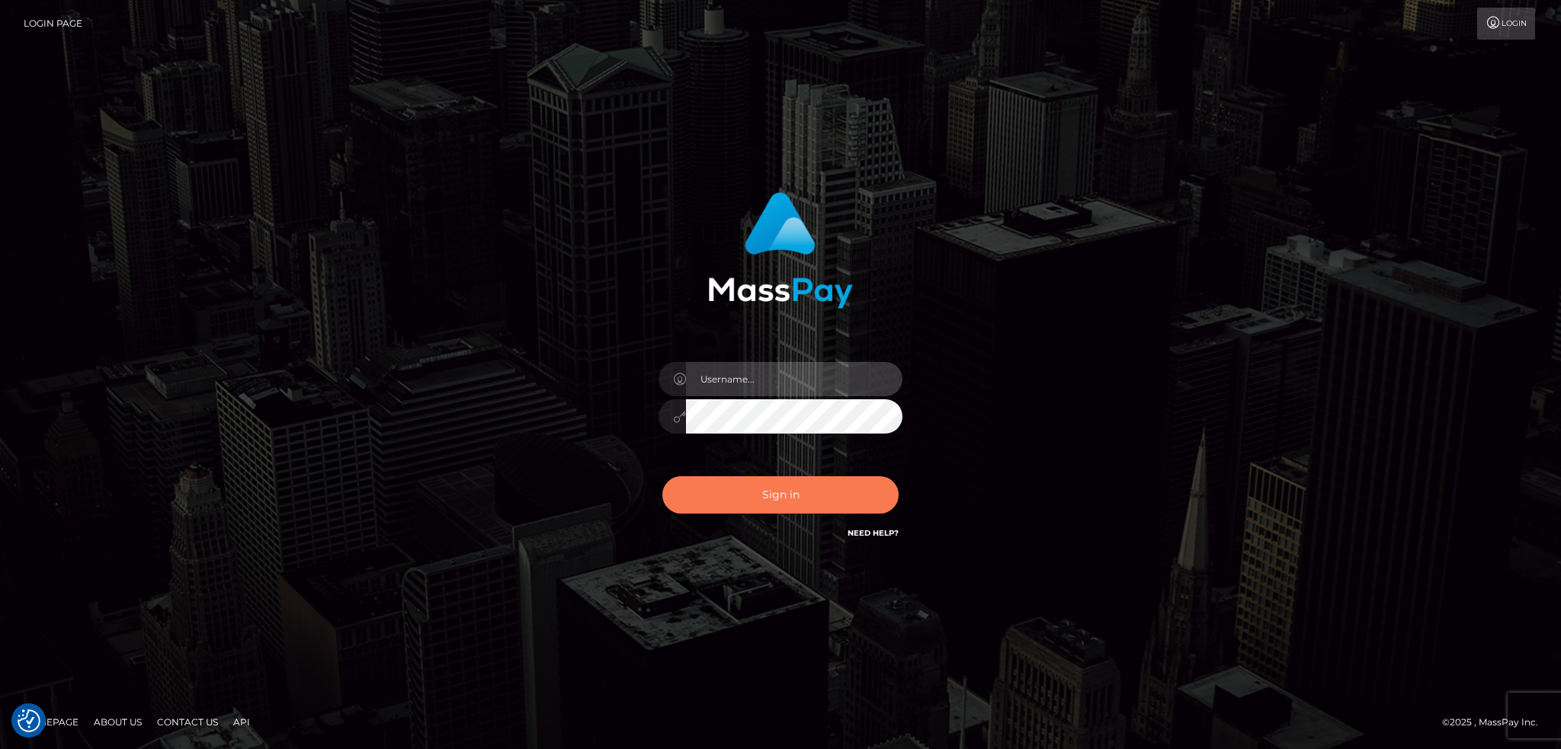
type input "alexstef"
click at [778, 495] on button "Sign in" at bounding box center [780, 494] width 236 height 37
type input "alexstef"
click at [779, 495] on button "Sign in" at bounding box center [780, 494] width 236 height 37
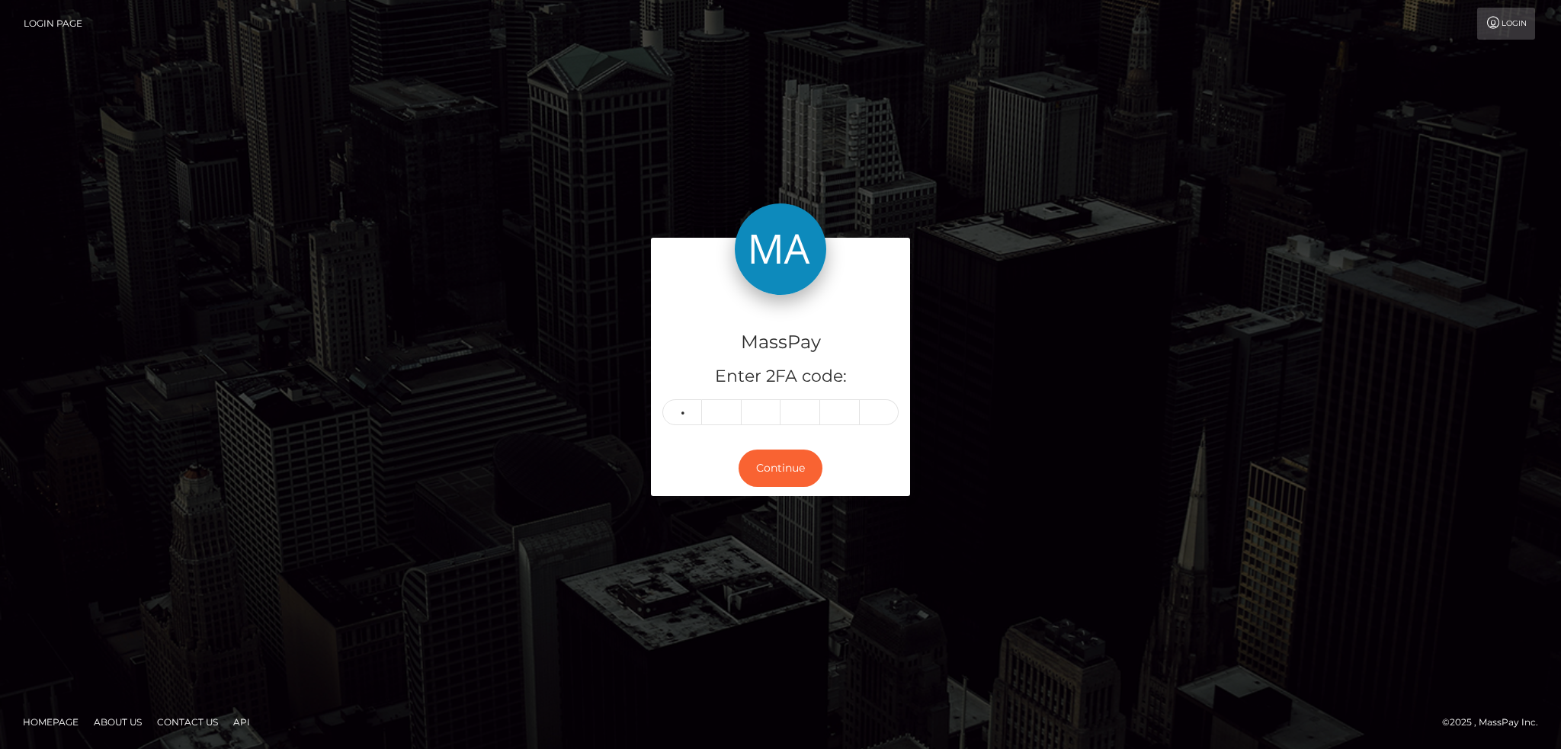
type input "7"
type input "0"
type input "8"
type input "3"
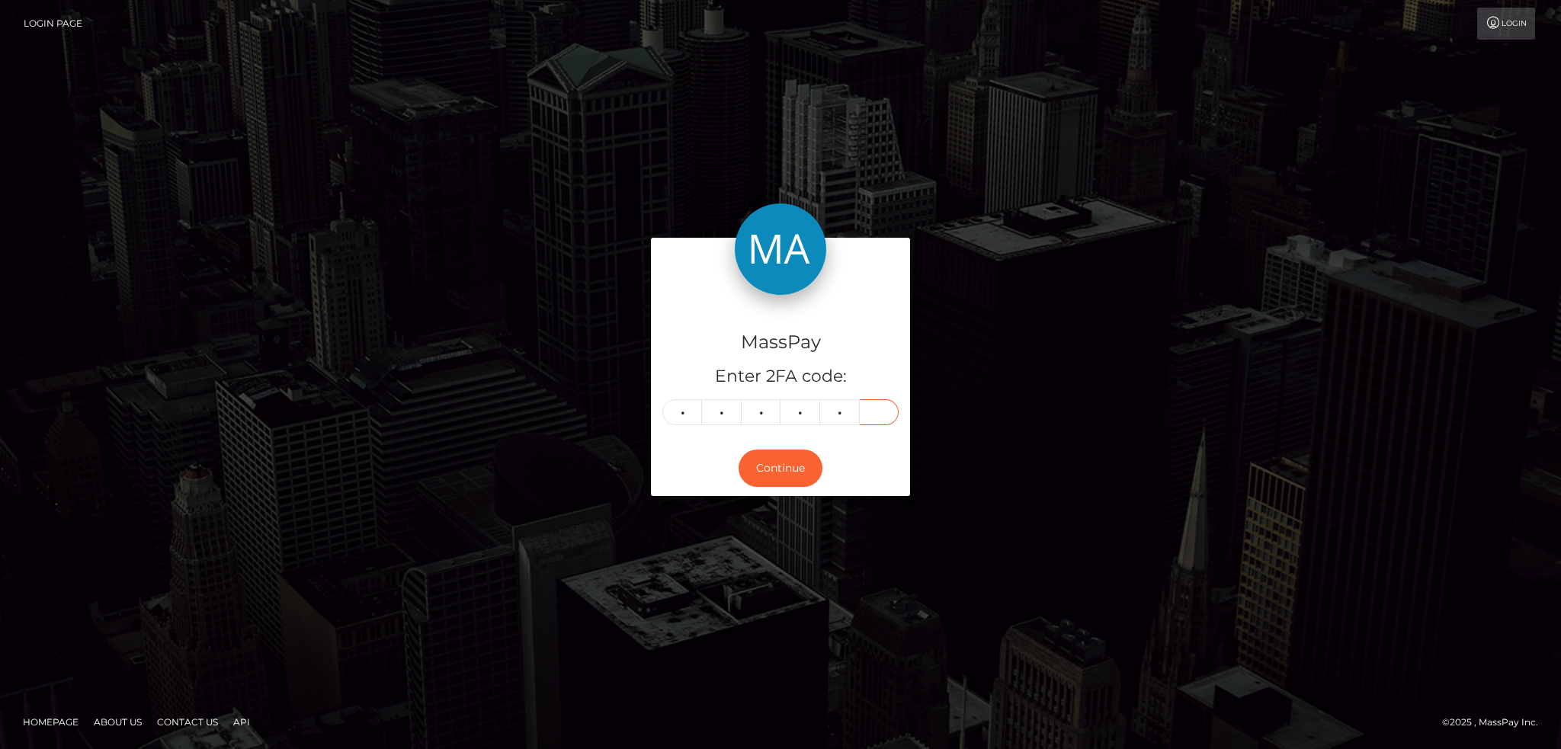
type input "6"
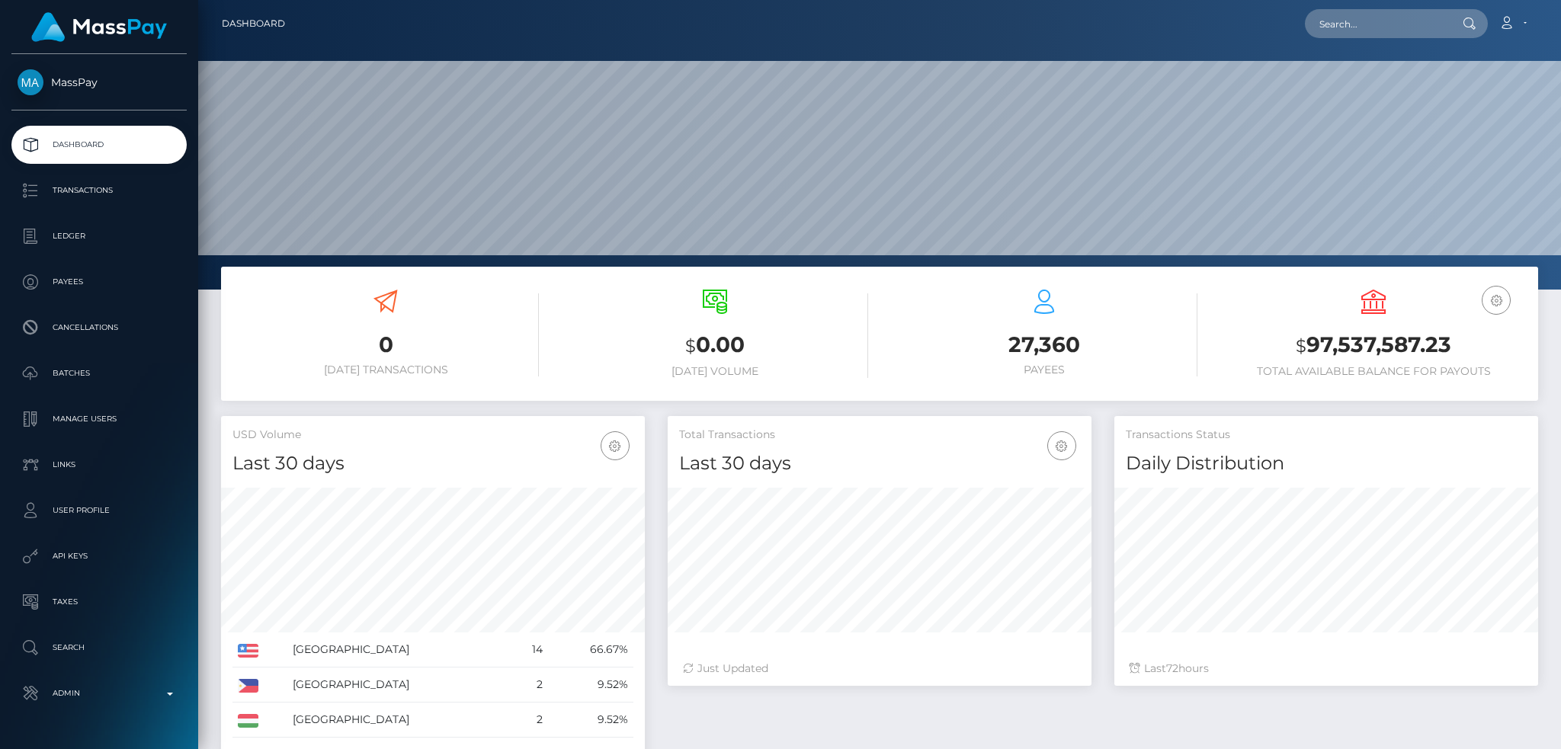
scroll to position [271, 423]
click at [1347, 20] on input "text" at bounding box center [1376, 23] width 143 height 29
paste input "ahmedhassen2256+df1f7404bc@gmail.com"
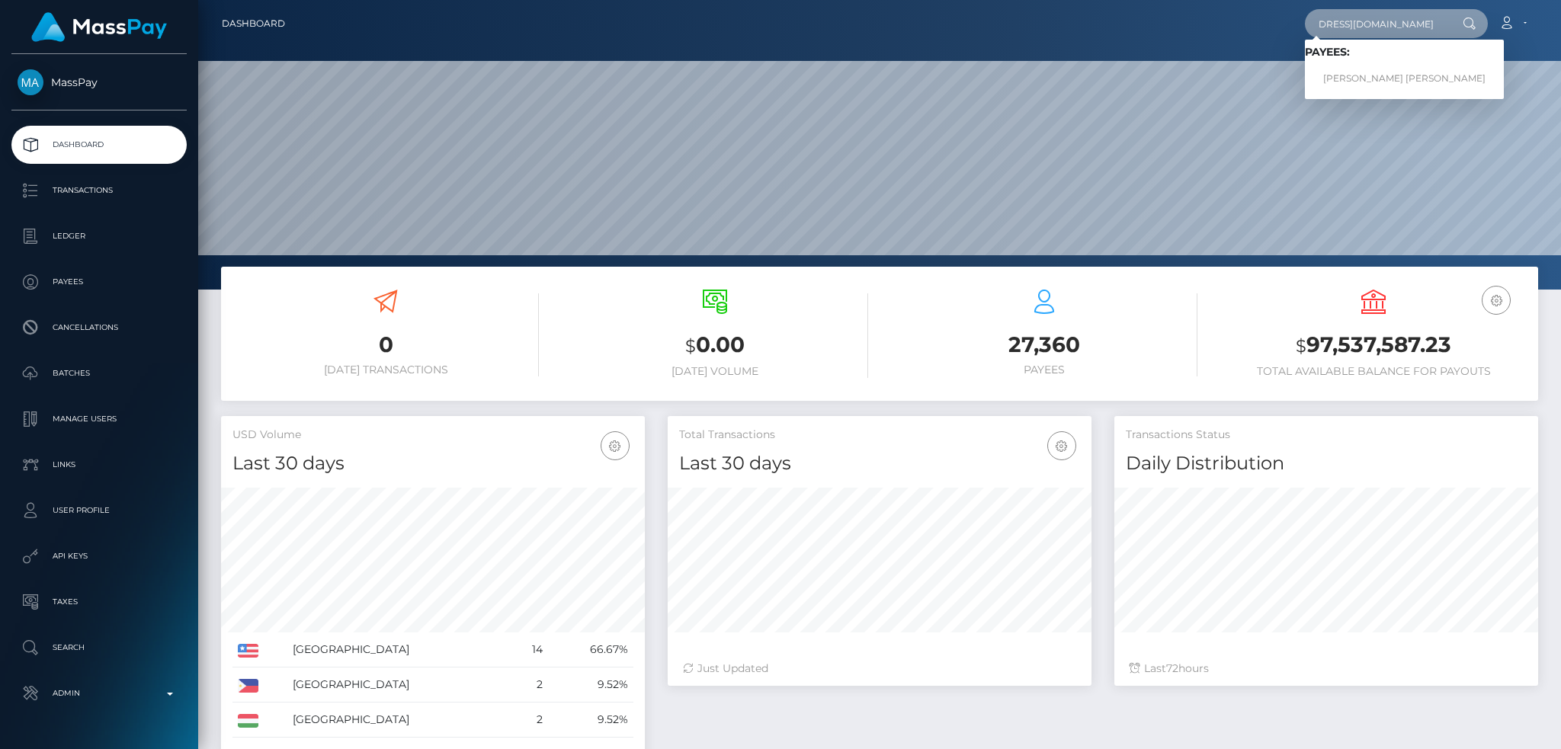
type input "ahmedhassen2256+df1f7404bc@gmail.com"
click at [1376, 72] on link "AHMED HASSAN MOHAMED IBRAHIM" at bounding box center [1404, 79] width 199 height 28
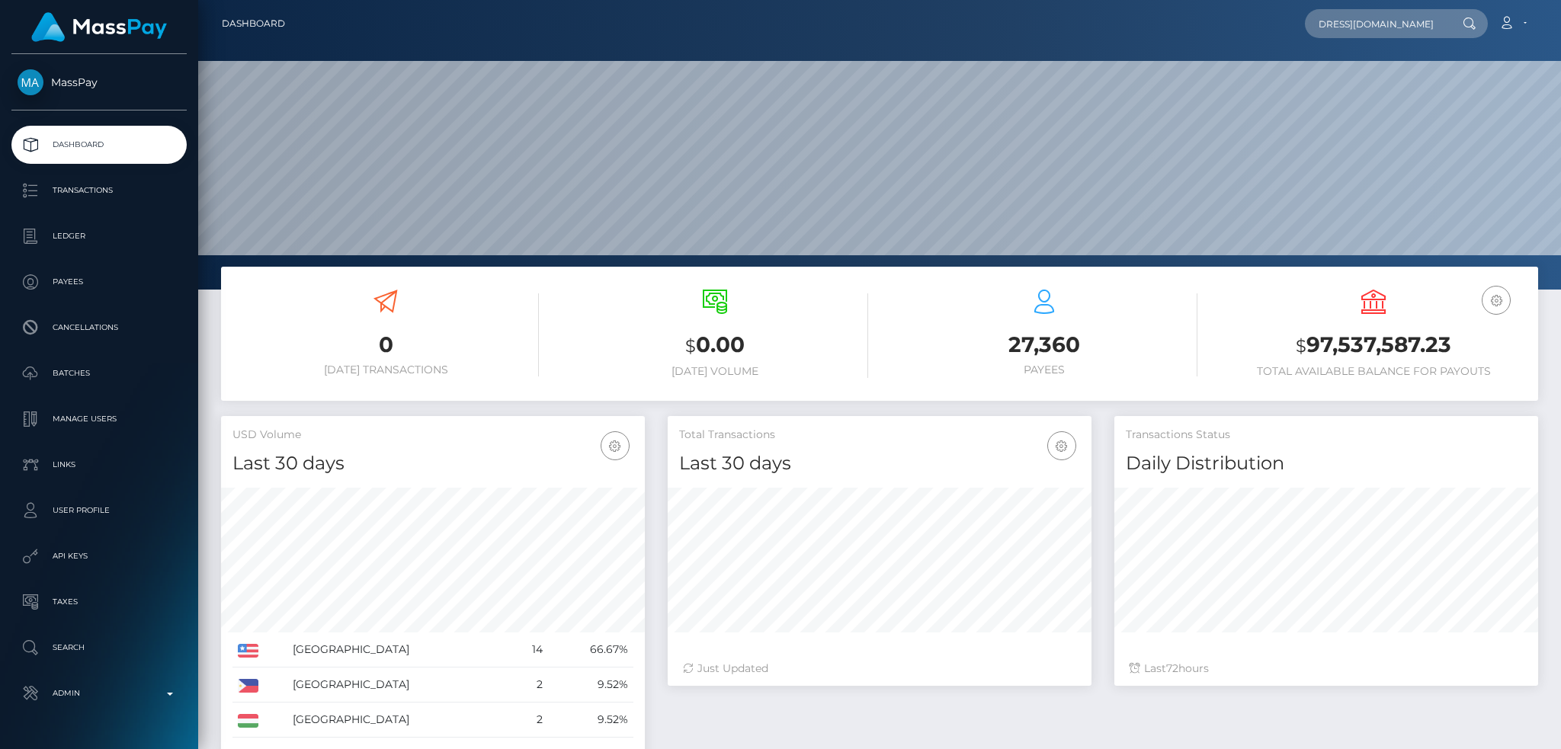
scroll to position [0, 0]
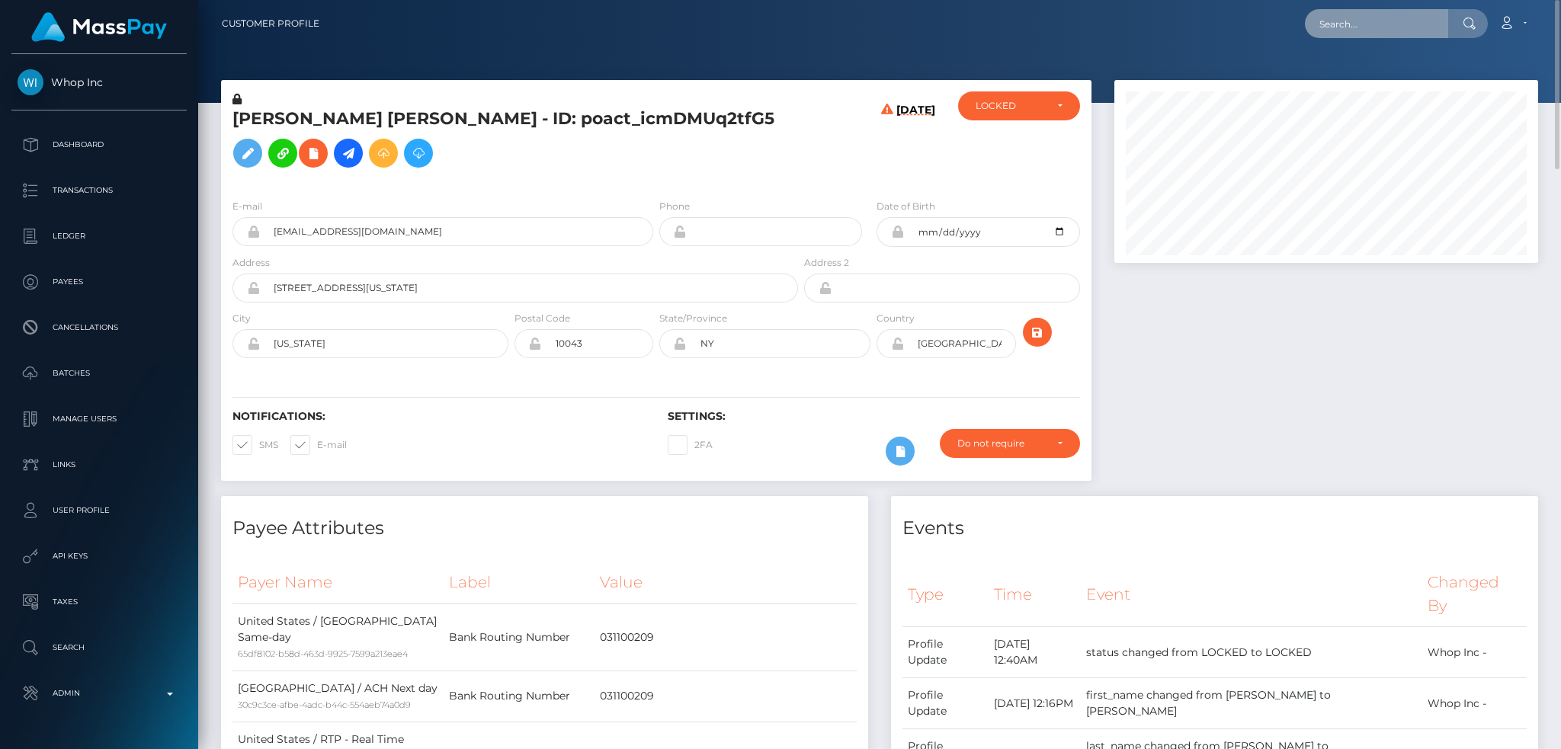
click at [1382, 22] on input "text" at bounding box center [1376, 23] width 143 height 29
paste input "[PERSON_NAME][EMAIL_ADDRESS][DOMAIN_NAME]"
type input "[PERSON_NAME][EMAIL_ADDRESS][DOMAIN_NAME]"
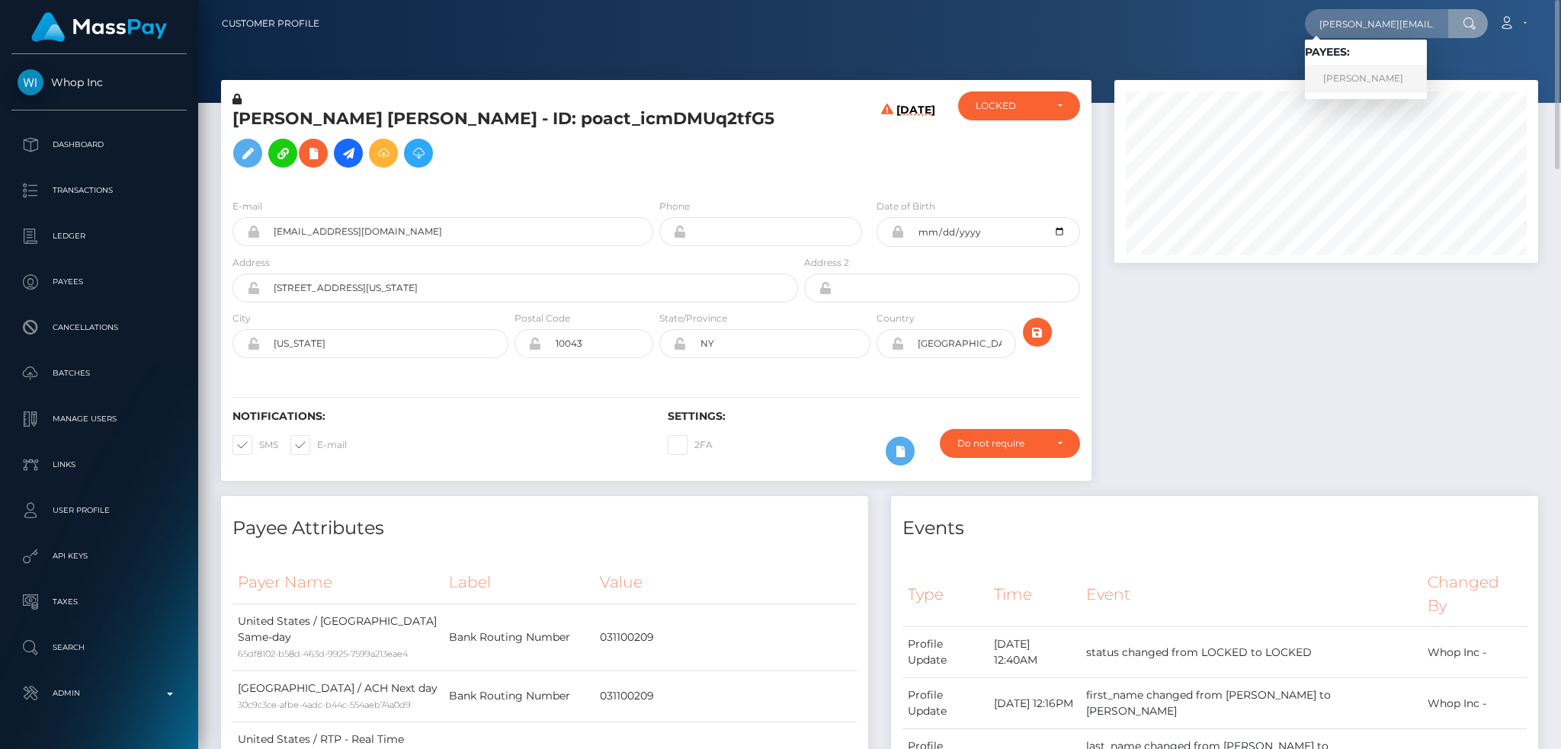
click at [1354, 68] on link "Muhammad Hayat" at bounding box center [1366, 79] width 122 height 28
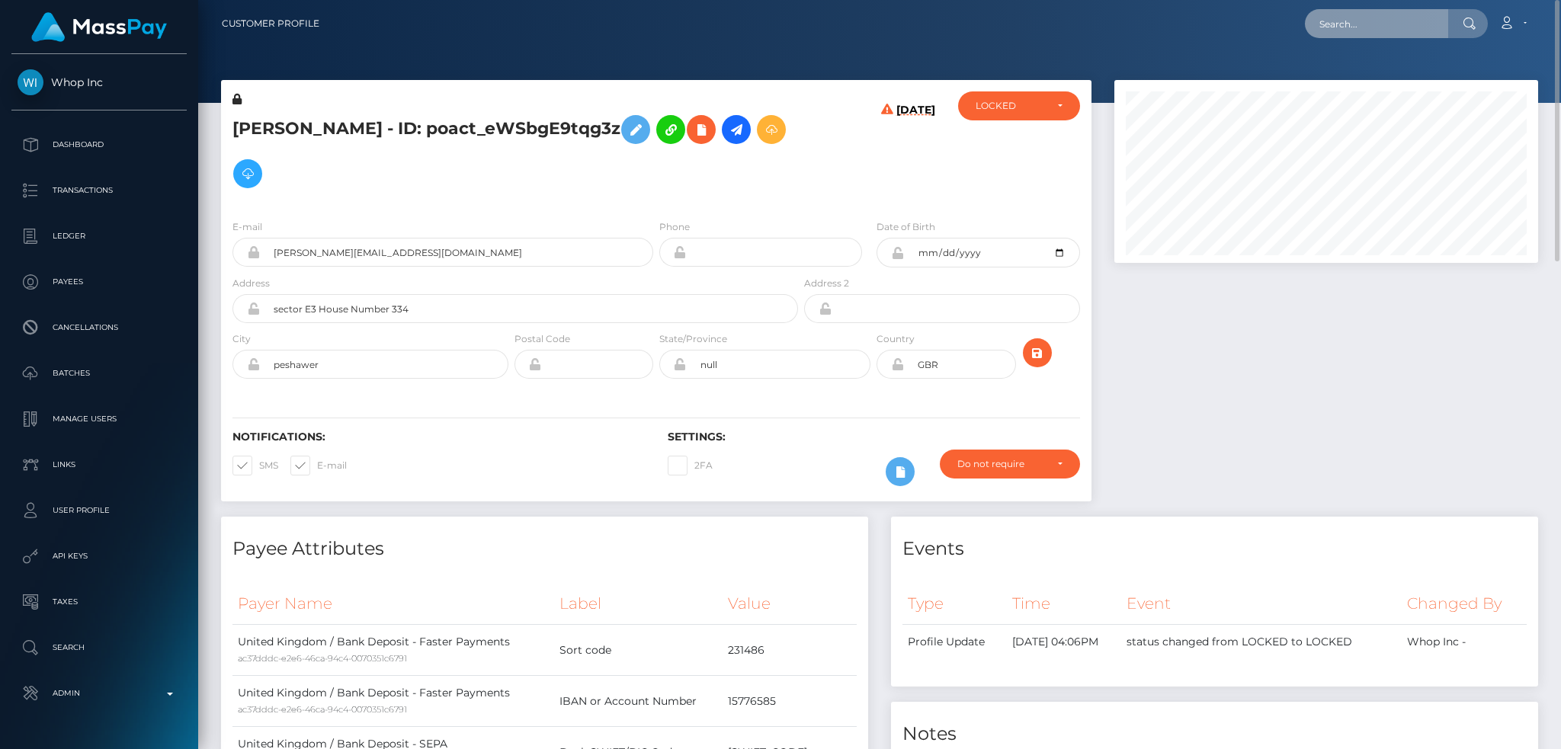
click at [1347, 23] on input "text" at bounding box center [1376, 23] width 143 height 29
paste input "[PERSON_NAME][EMAIL_ADDRESS][PERSON_NAME][DOMAIN_NAME]"
type input "[PERSON_NAME][EMAIL_ADDRESS][PERSON_NAME][DOMAIN_NAME]"
click at [1359, 73] on link "ANTON HERGERT" at bounding box center [1366, 79] width 122 height 28
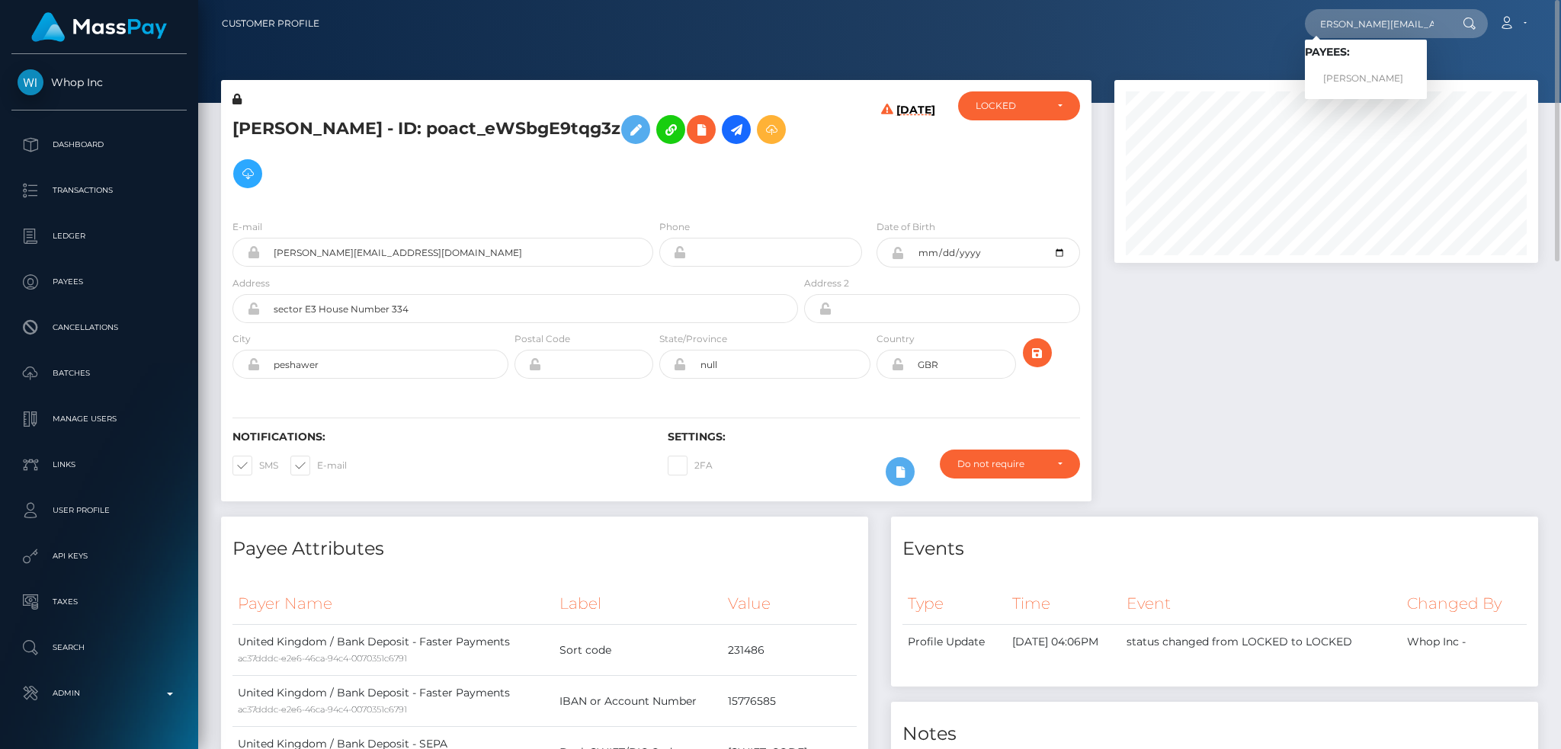
scroll to position [0, 0]
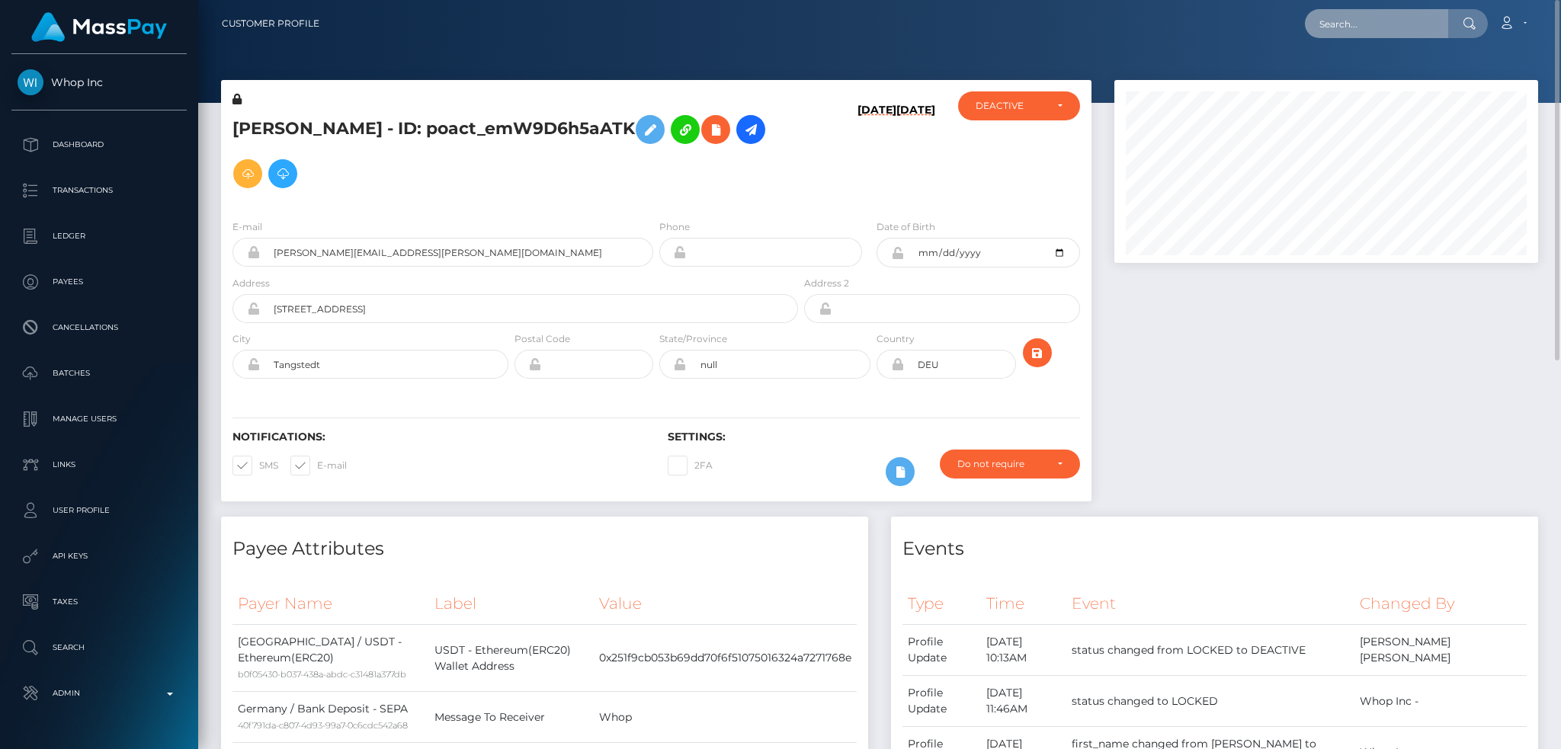
click at [1388, 25] on input "text" at bounding box center [1376, 23] width 143 height 29
paste input "celestialhaven09@gmail.com"
type input "celestialhaven09@gmail.com"
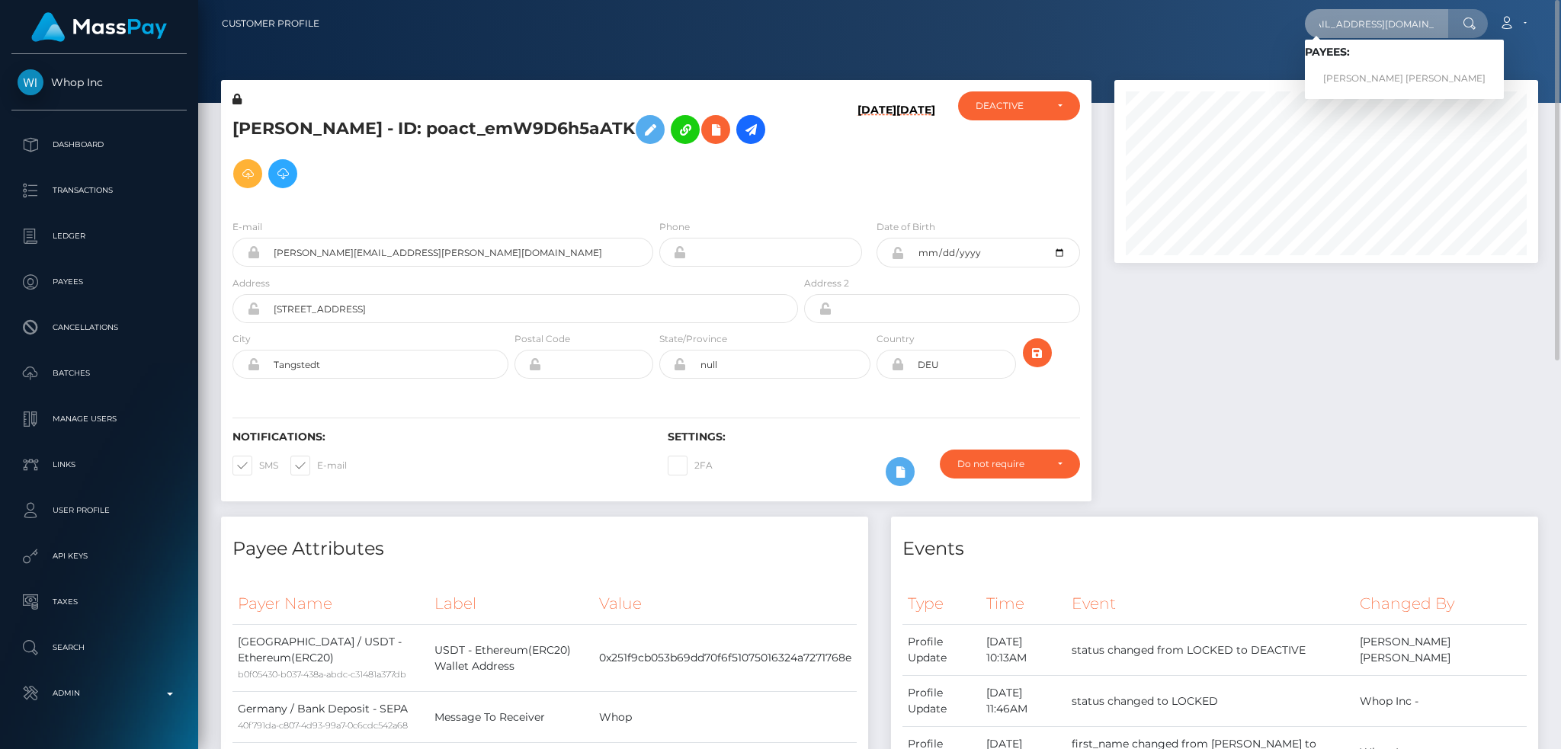
scroll to position [0, 0]
click at [1376, 75] on link "SHARNA-KAY CHRISTINA LAWRENCE" at bounding box center [1404, 79] width 199 height 28
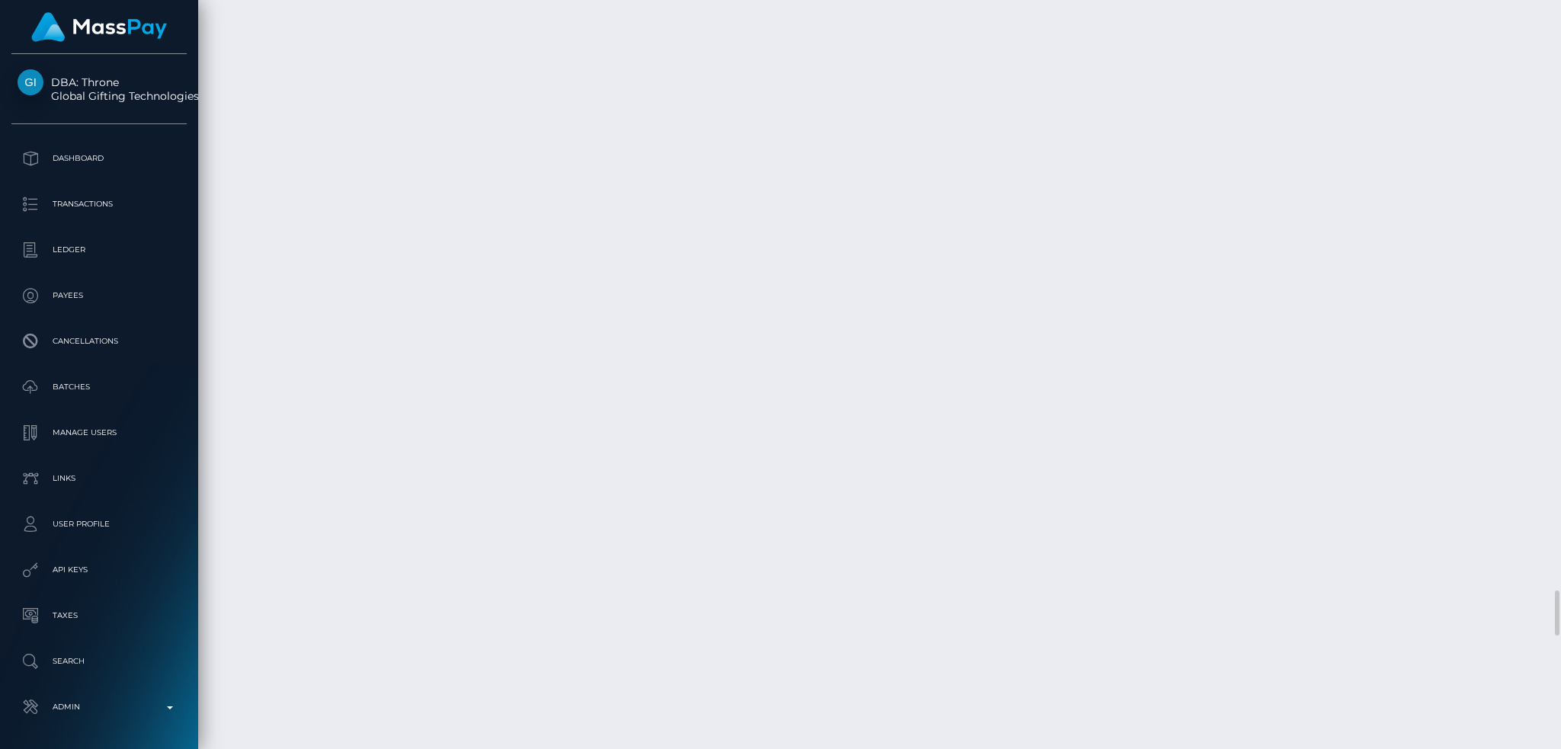
scroll to position [9653, 0]
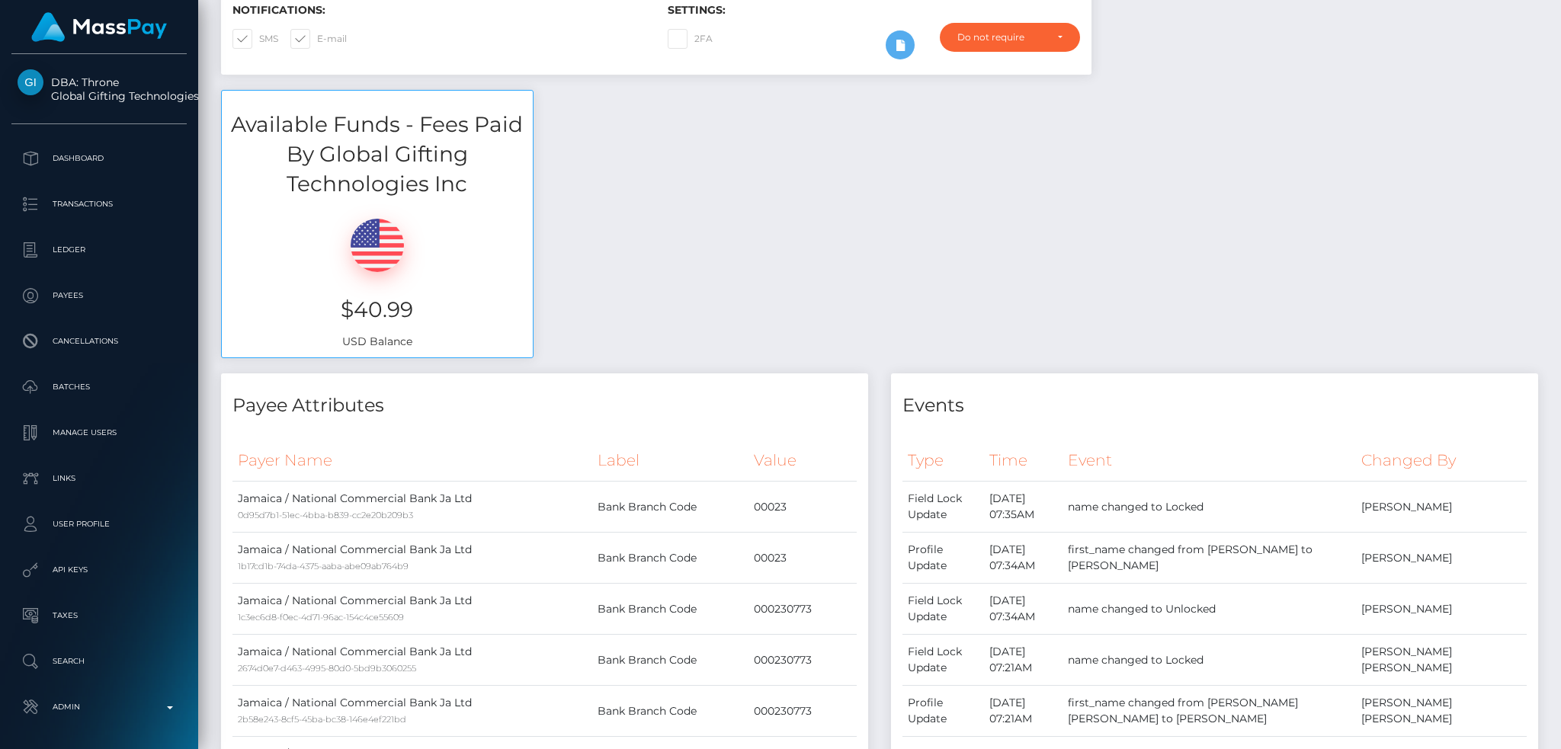
scroll to position [0, 0]
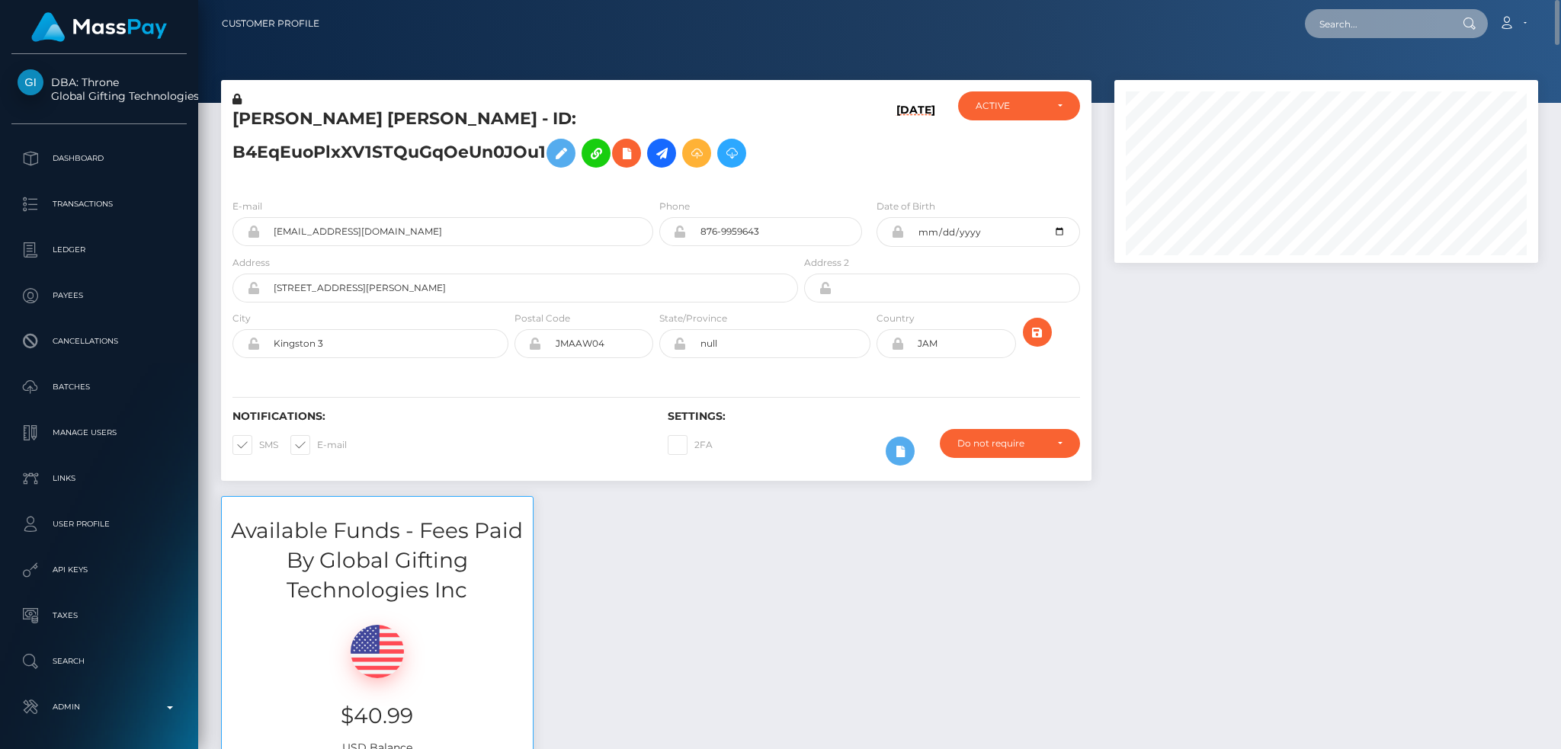
click at [1386, 32] on input "text" at bounding box center [1376, 23] width 143 height 29
paste input "heenanivy@gmail.com"
type input "heenanivy@gmail.com"
click at [1378, 71] on link "IVY MICHELLE HEENAN" at bounding box center [1366, 79] width 122 height 28
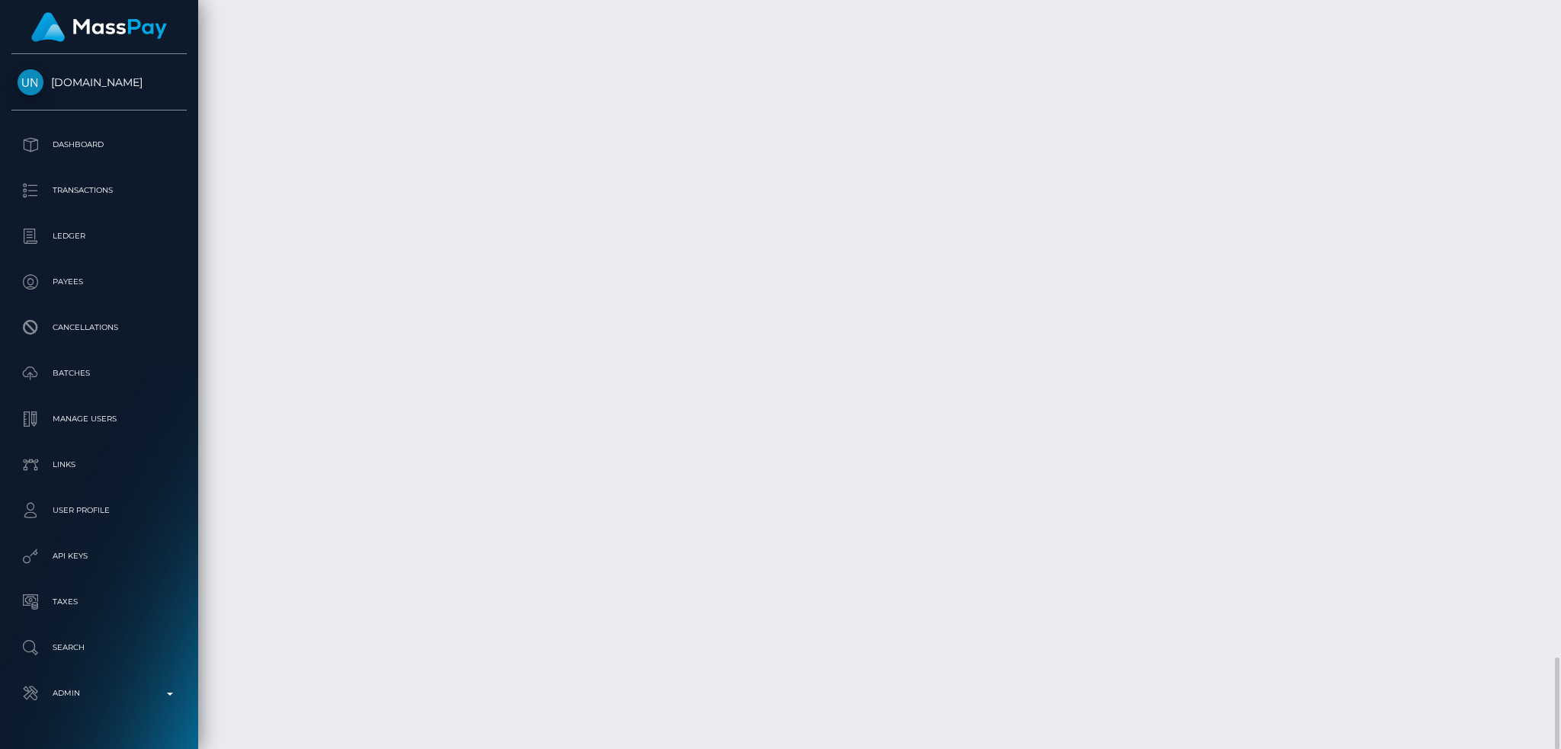
scroll to position [4935, 0]
copy td "9e11e47f78af4476a7b2c9a26a86790f"
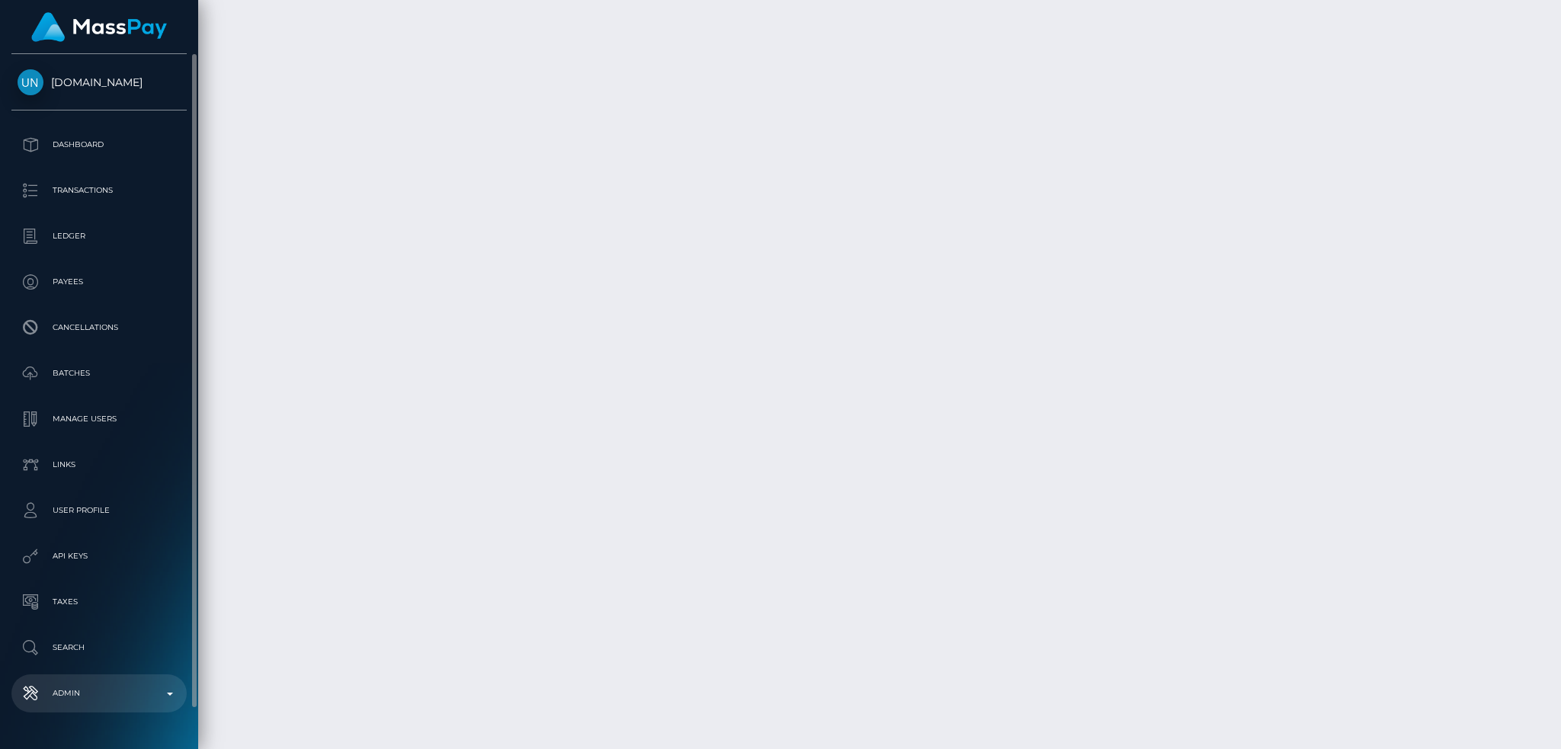
click at [127, 687] on p "Admin" at bounding box center [99, 693] width 163 height 23
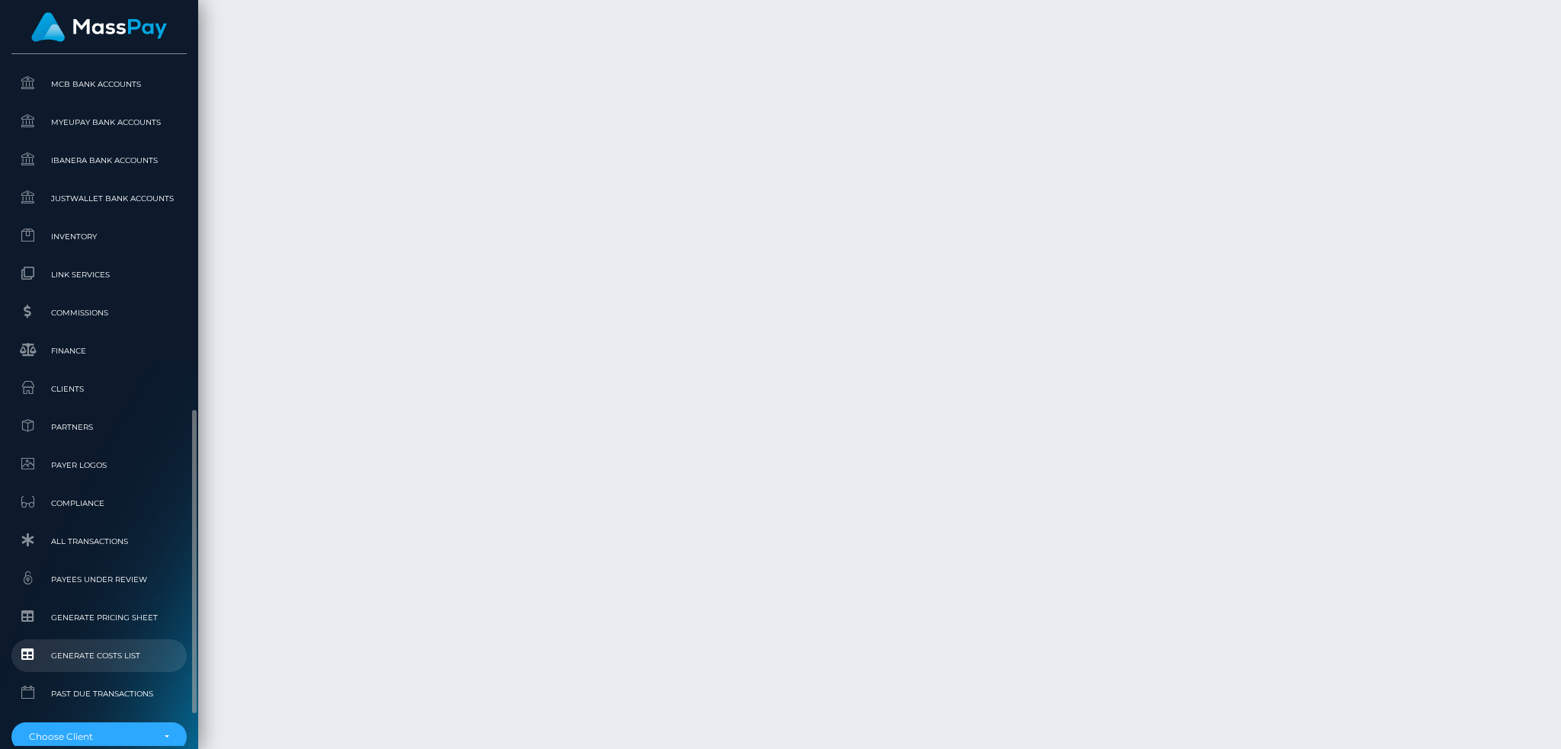
scroll to position [893, 0]
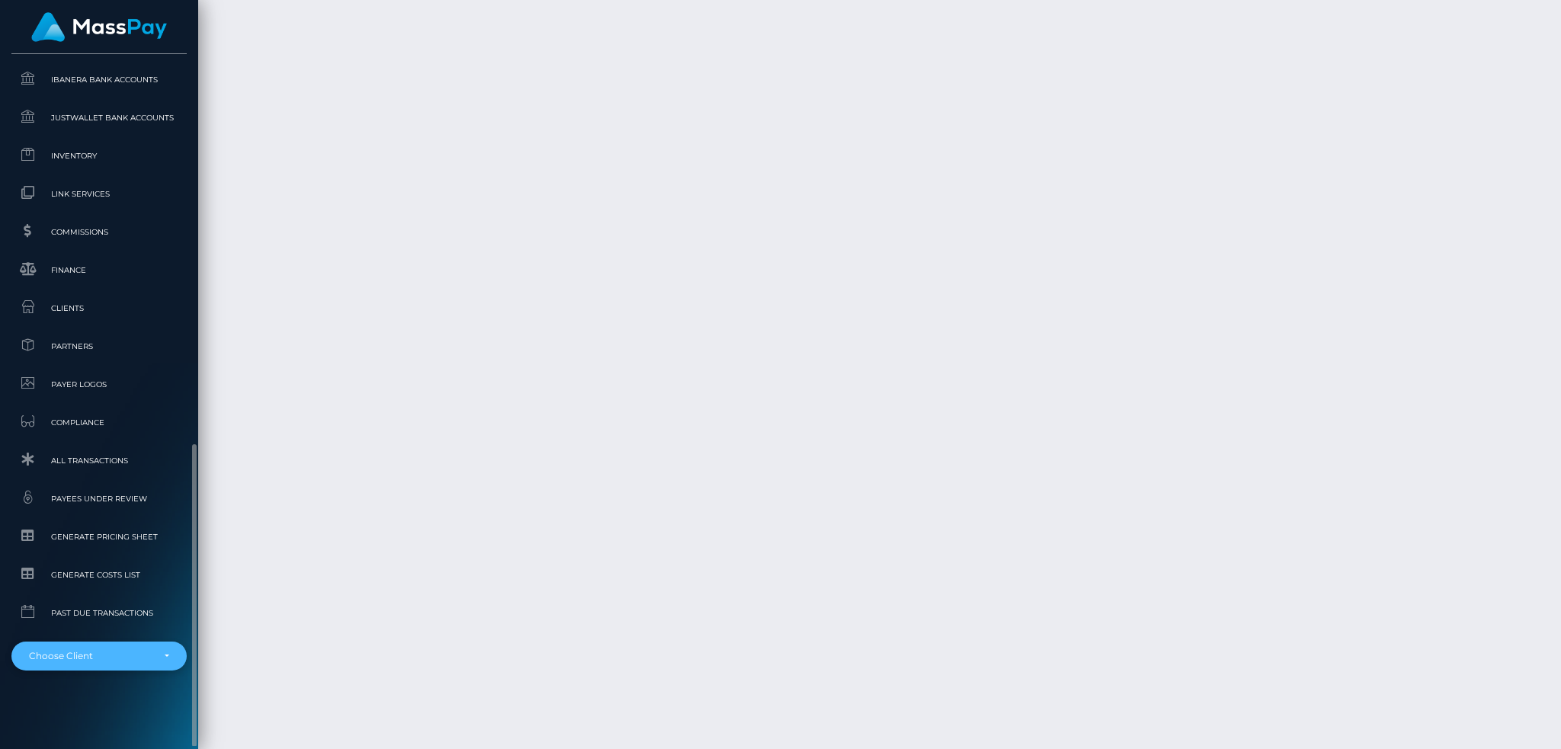
click at [108, 652] on div "Choose Client" at bounding box center [90, 656] width 123 height 12
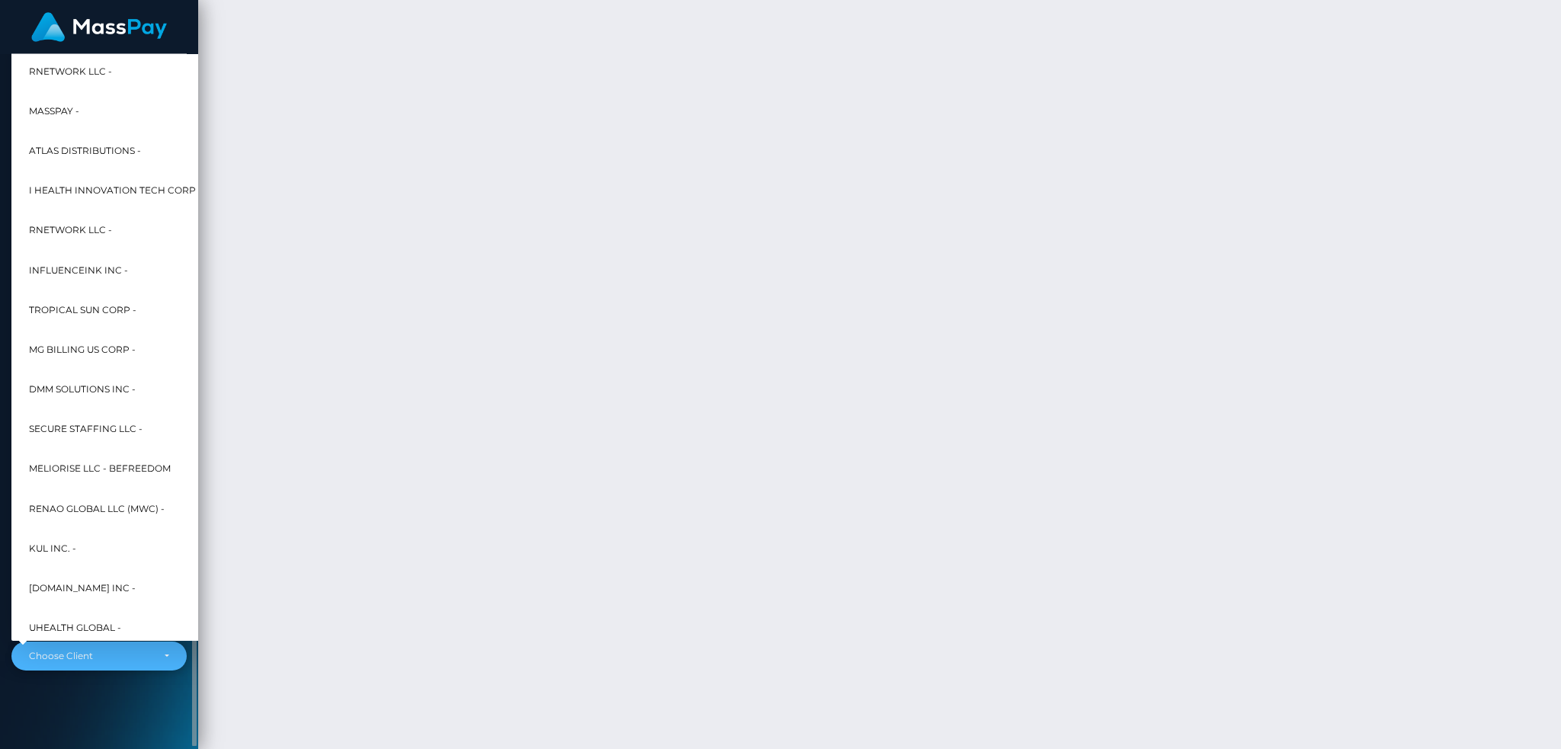
scroll to position [732, 0]
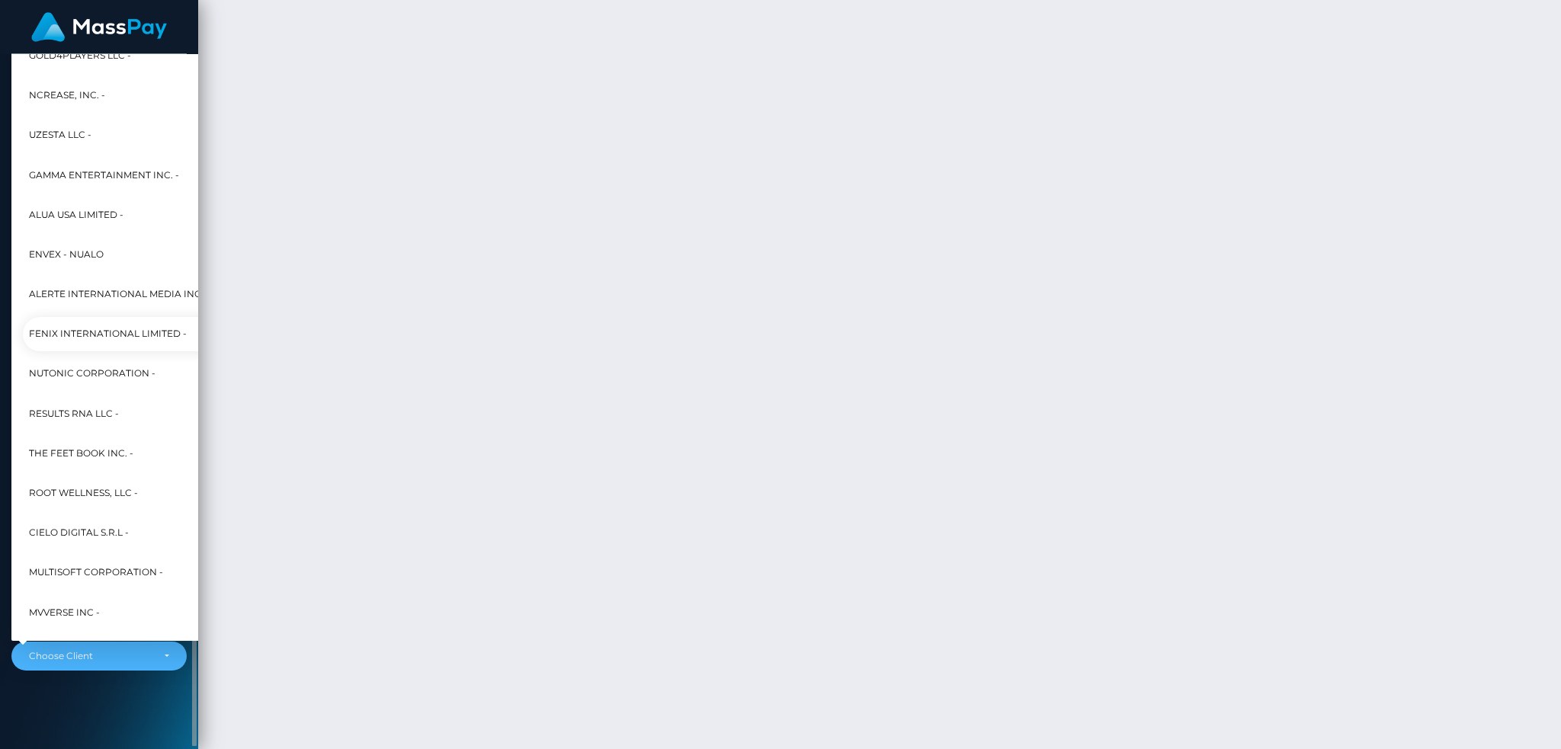
click at [127, 341] on span "Fenix International Limited -" at bounding box center [108, 335] width 158 height 20
select select "26"
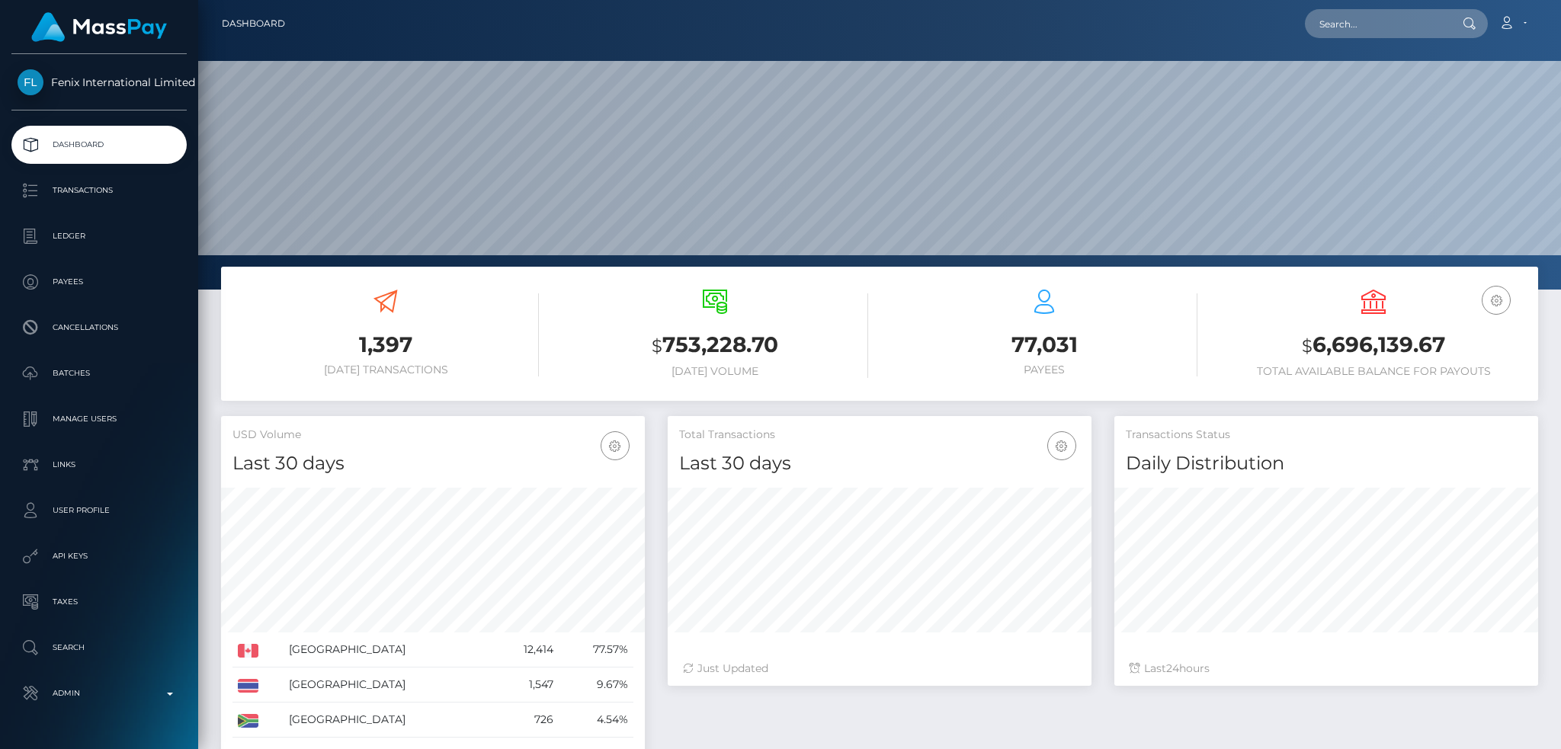
scroll to position [271, 423]
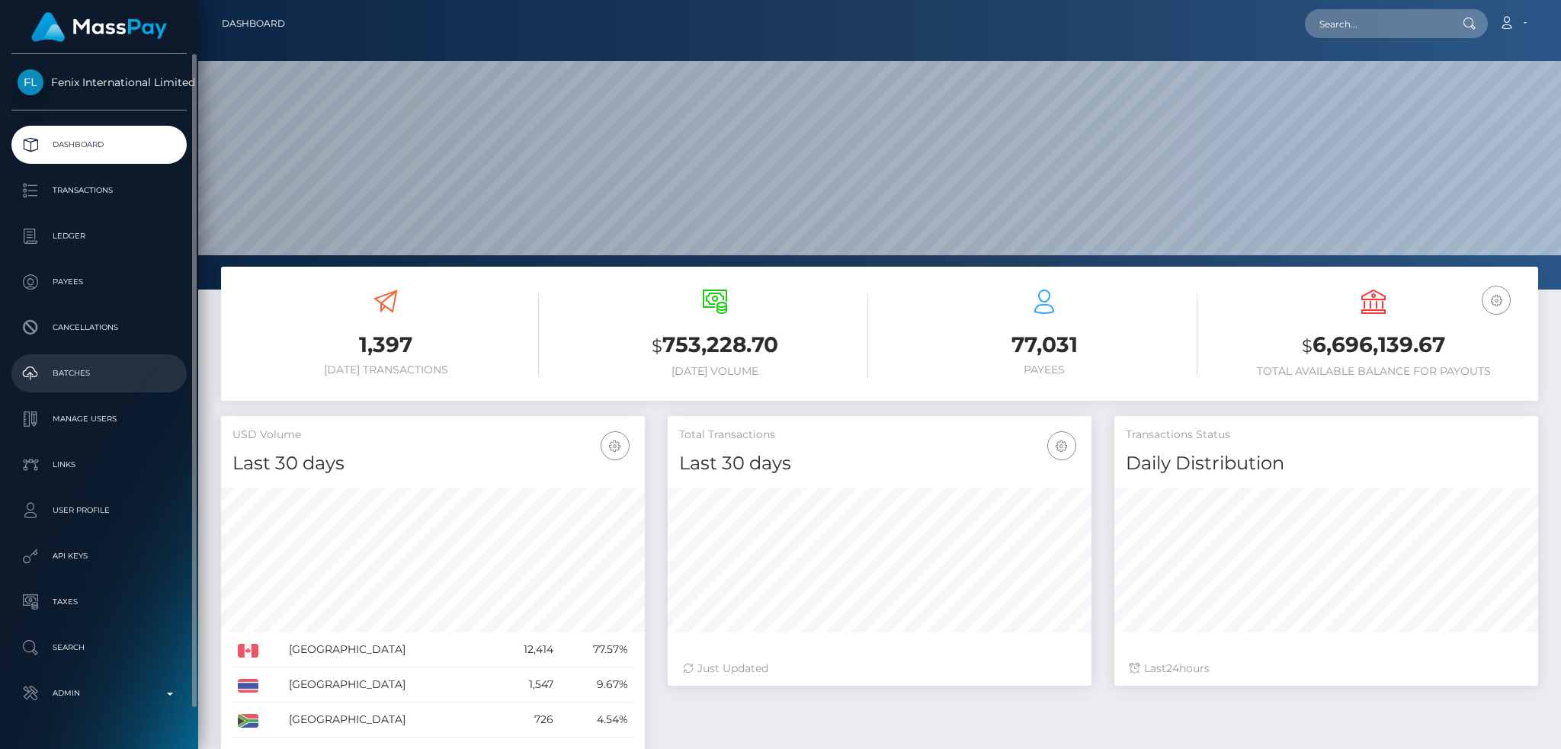
click at [107, 380] on p "Batches" at bounding box center [99, 373] width 163 height 23
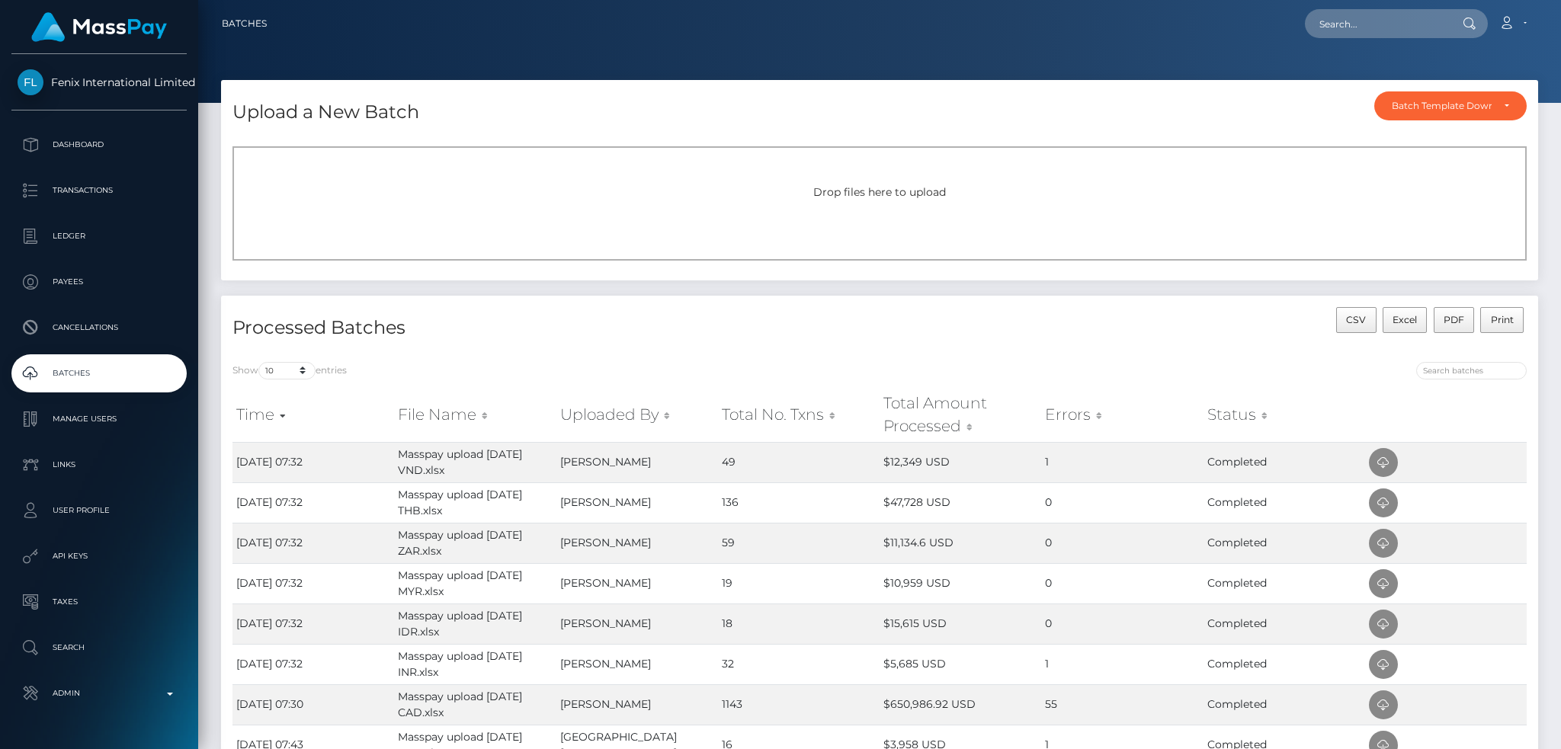
scroll to position [203, 0]
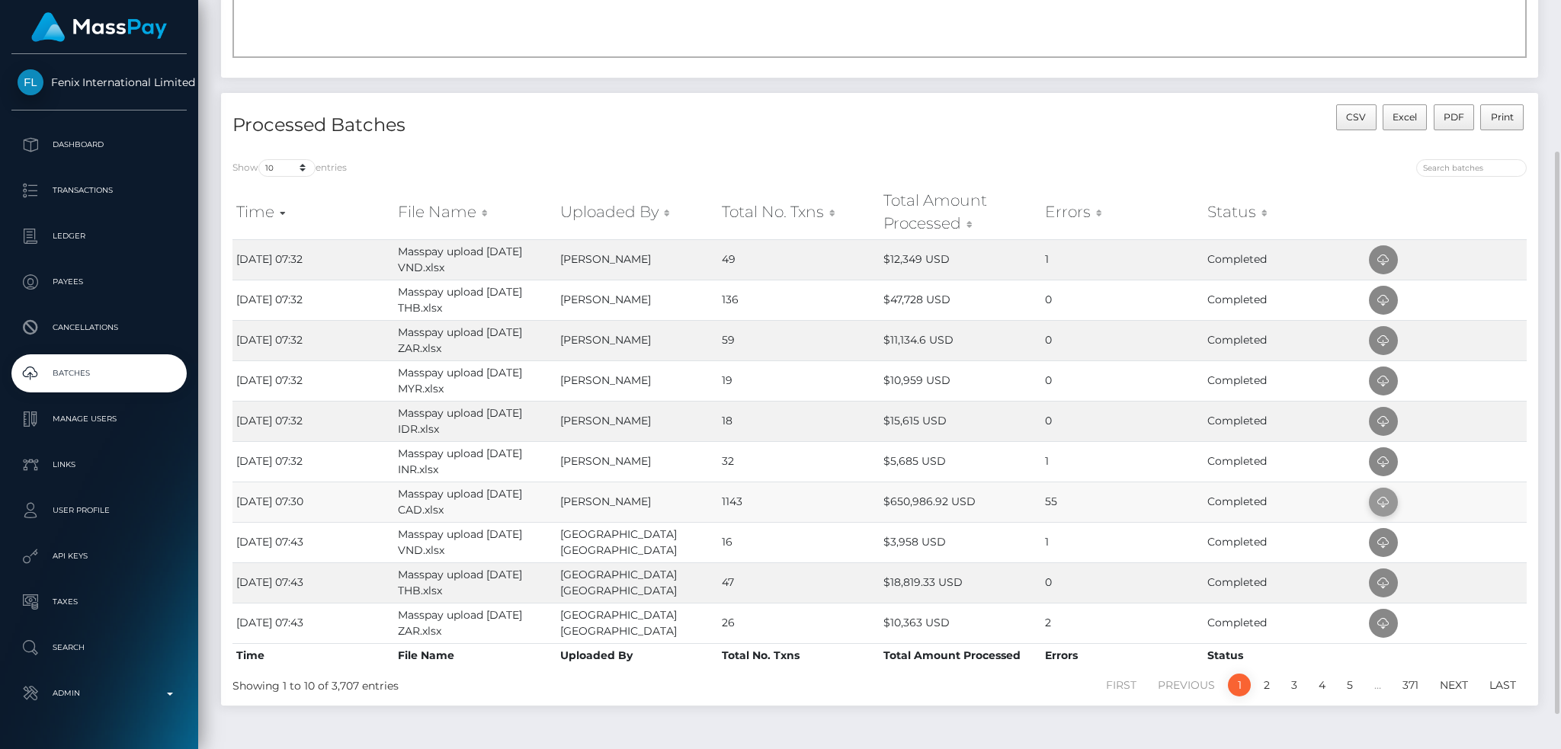
click at [1383, 502] on icon at bounding box center [1383, 502] width 18 height 19
click at [1379, 460] on icon at bounding box center [1383, 462] width 18 height 19
click at [1385, 257] on icon at bounding box center [1383, 260] width 18 height 19
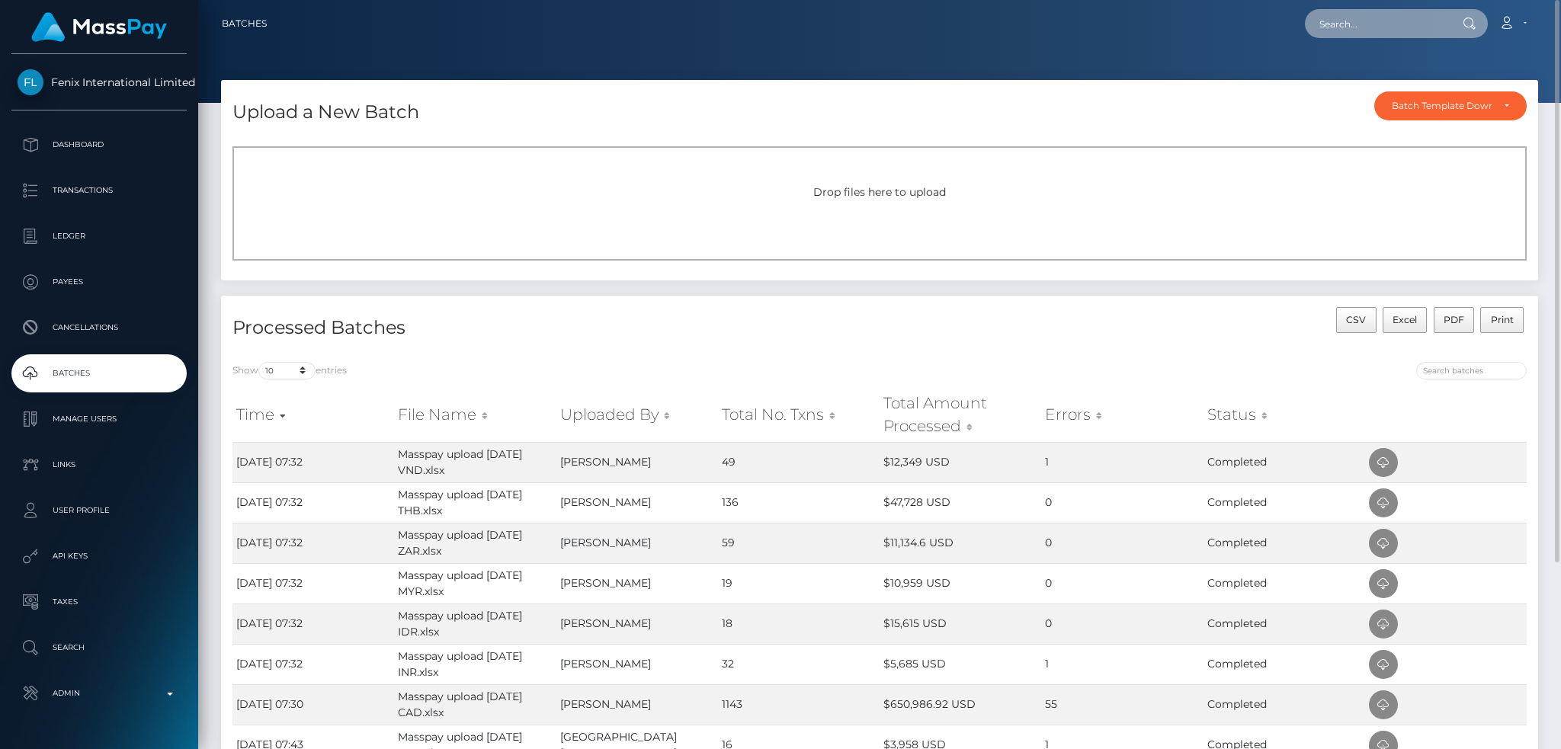
click at [1367, 23] on input "text" at bounding box center [1376, 23] width 143 height 29
paste input "[EMAIL_ADDRESS][DOMAIN_NAME]"
type input "[EMAIL_ADDRESS][DOMAIN_NAME]"
click at [1350, 70] on link "NIRALI JAGDISHBHAI KESHUR" at bounding box center [1366, 79] width 122 height 28
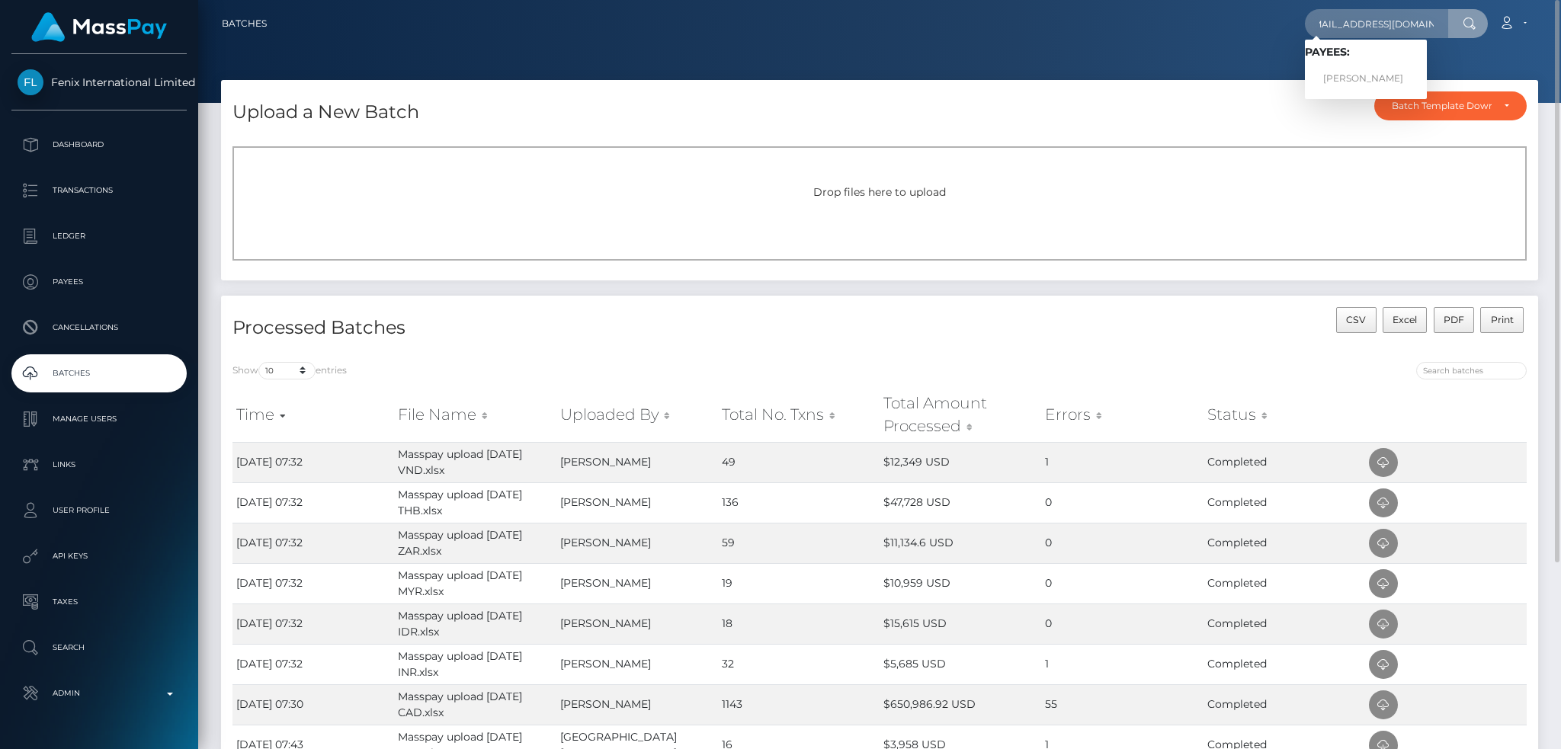
scroll to position [0, 0]
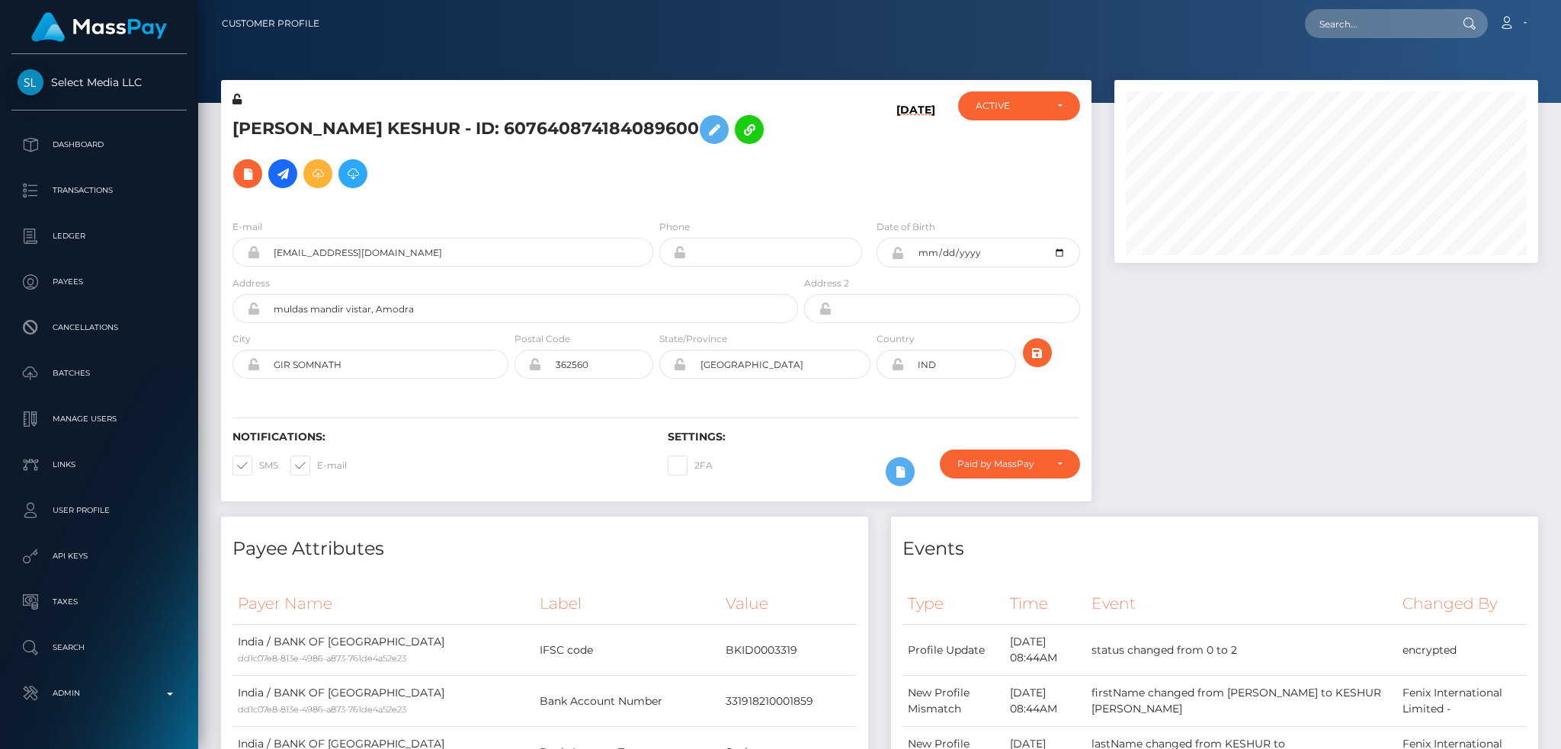
scroll to position [183, 423]
click at [723, 135] on icon at bounding box center [714, 129] width 18 height 19
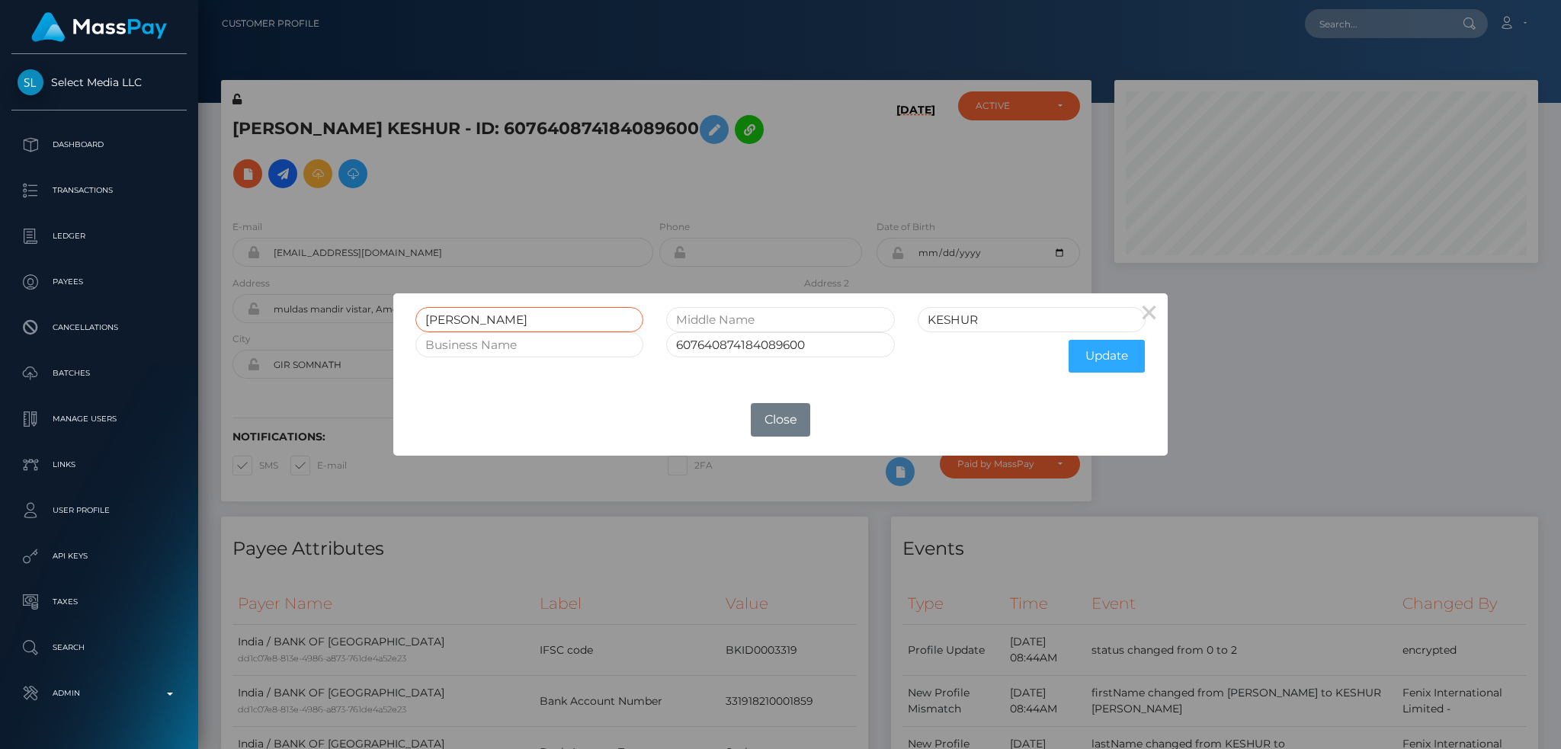
click at [559, 324] on input "[PERSON_NAME]" at bounding box center [529, 319] width 228 height 25
click at [1277, 322] on div "× [PERSON_NAME] KESHUR 607640874184089600 Update OK No Close" at bounding box center [780, 374] width 1561 height 749
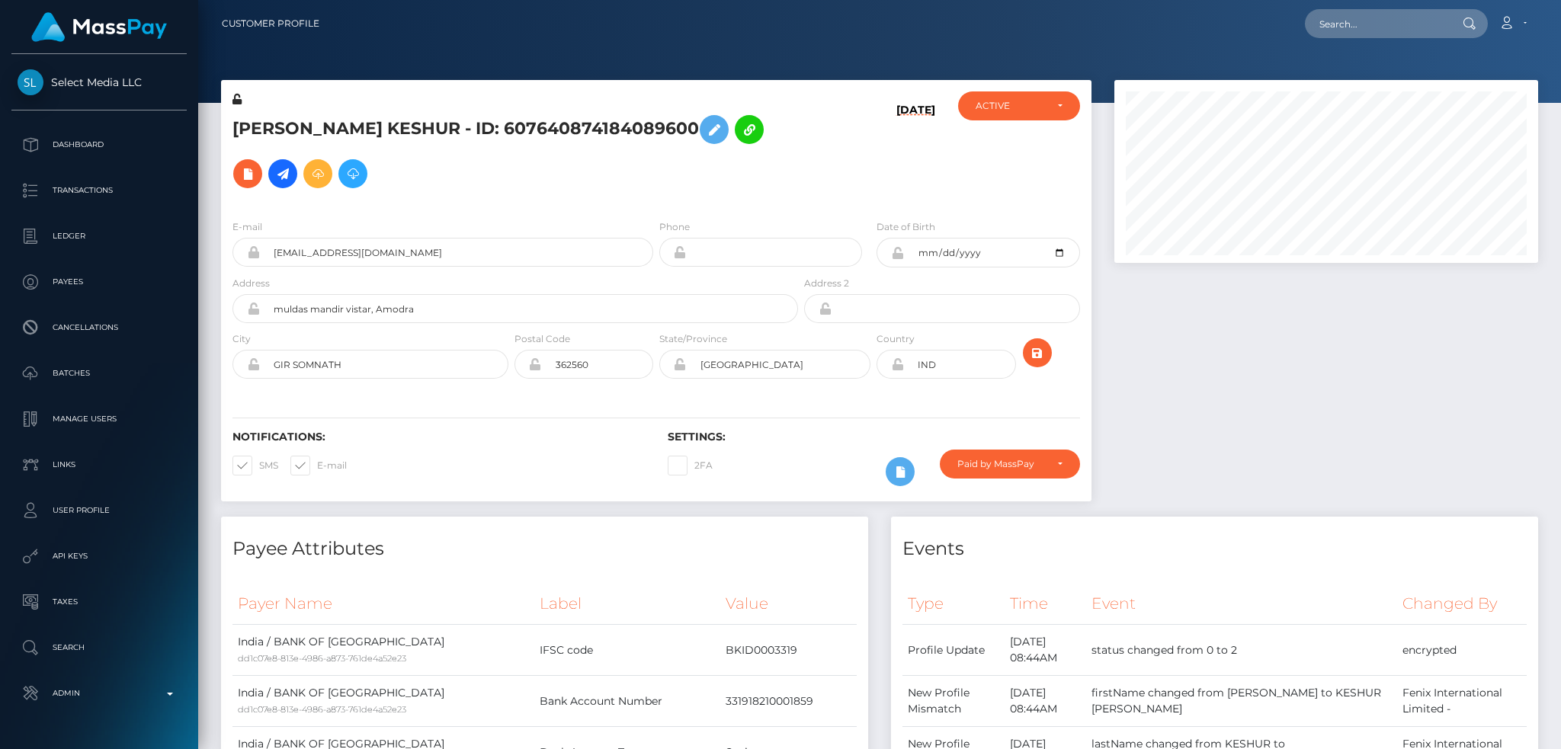
click at [479, 123] on h5 "[PERSON_NAME] KESHUR - ID: 607640874184089600" at bounding box center [510, 151] width 557 height 88
copy h5 "KESHUR"
click at [1332, 25] on input "text" at bounding box center [1376, 23] width 143 height 29
paste input "6238882"
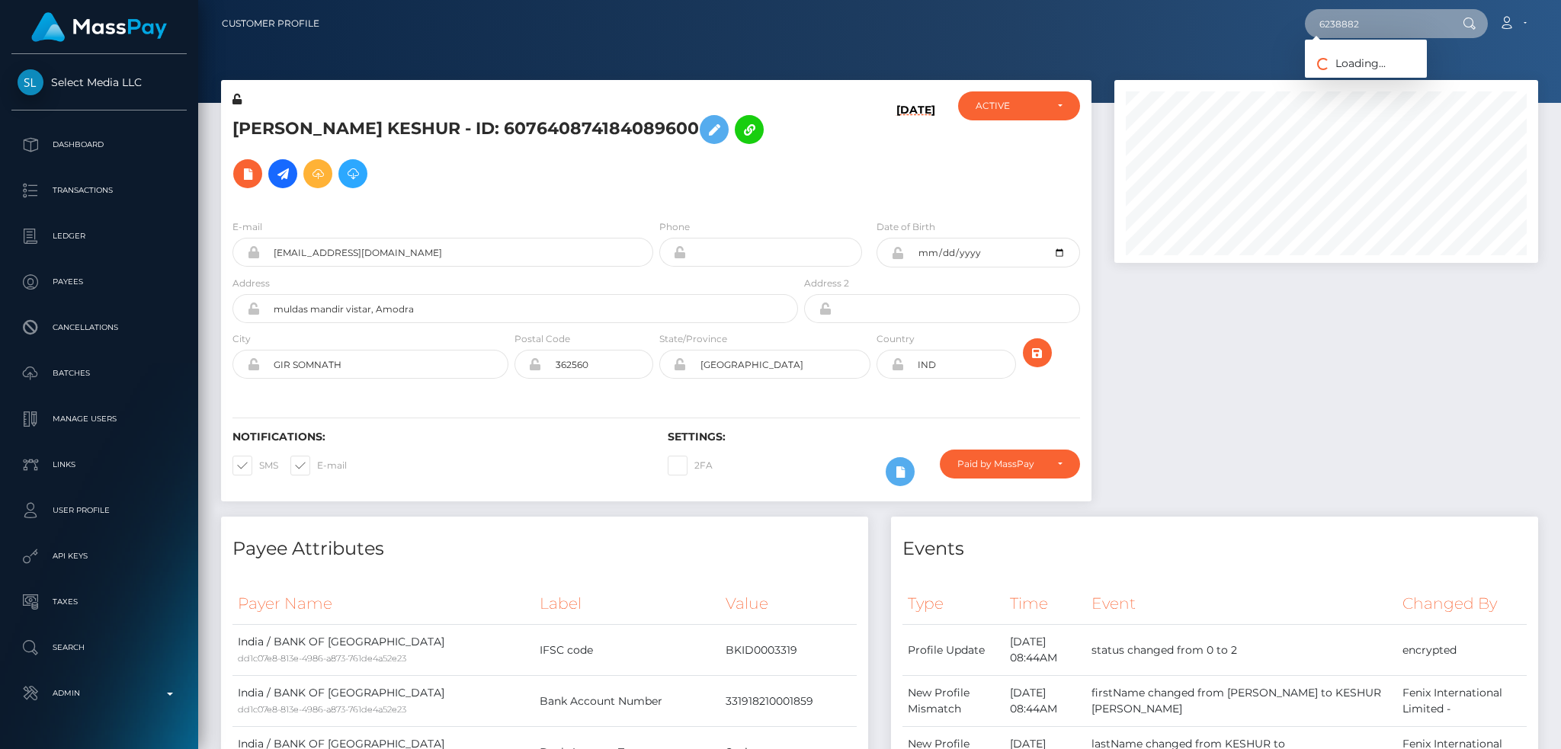
type input "6238882"
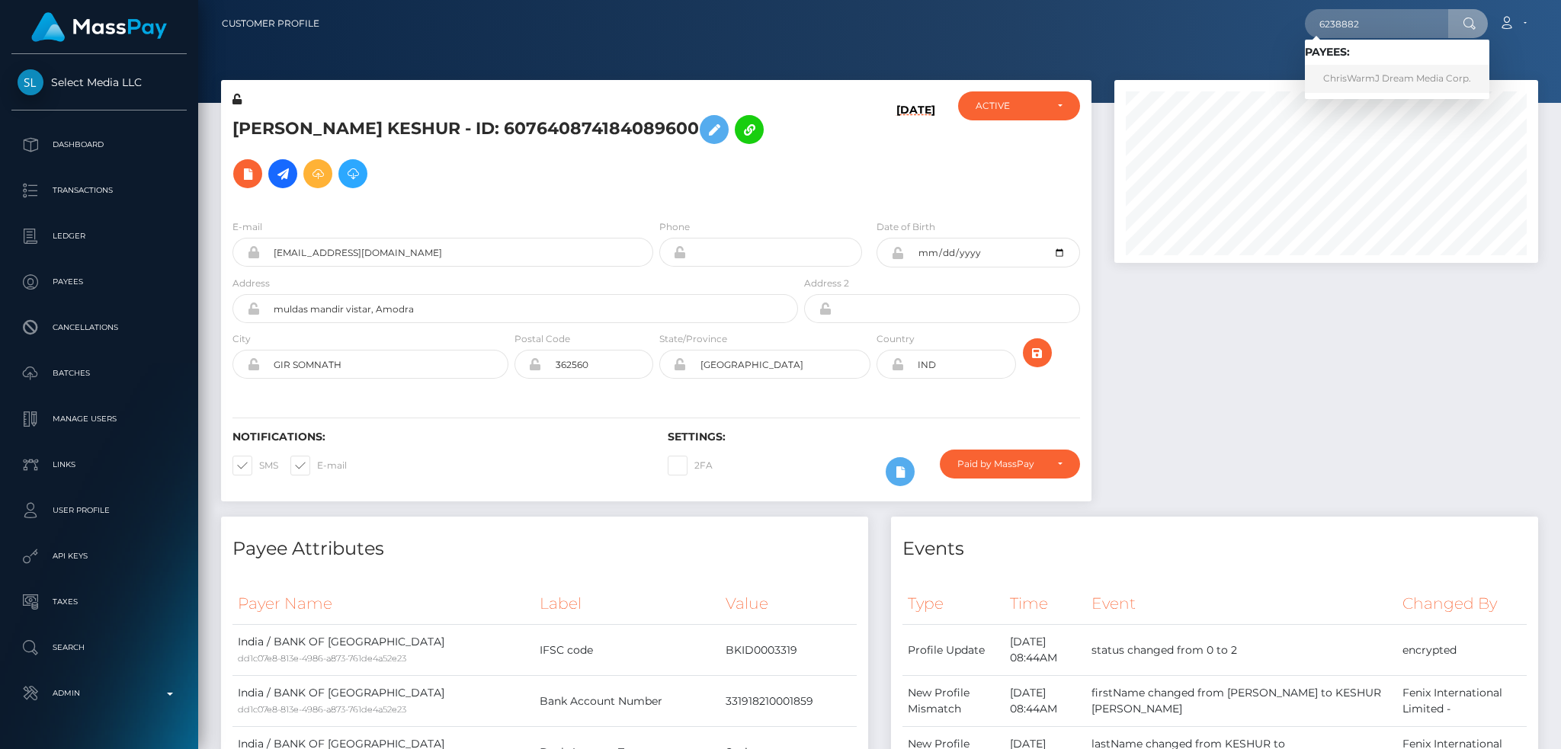
click at [1379, 72] on link "ChrisWarmJ Dream Media Corp." at bounding box center [1397, 79] width 184 height 28
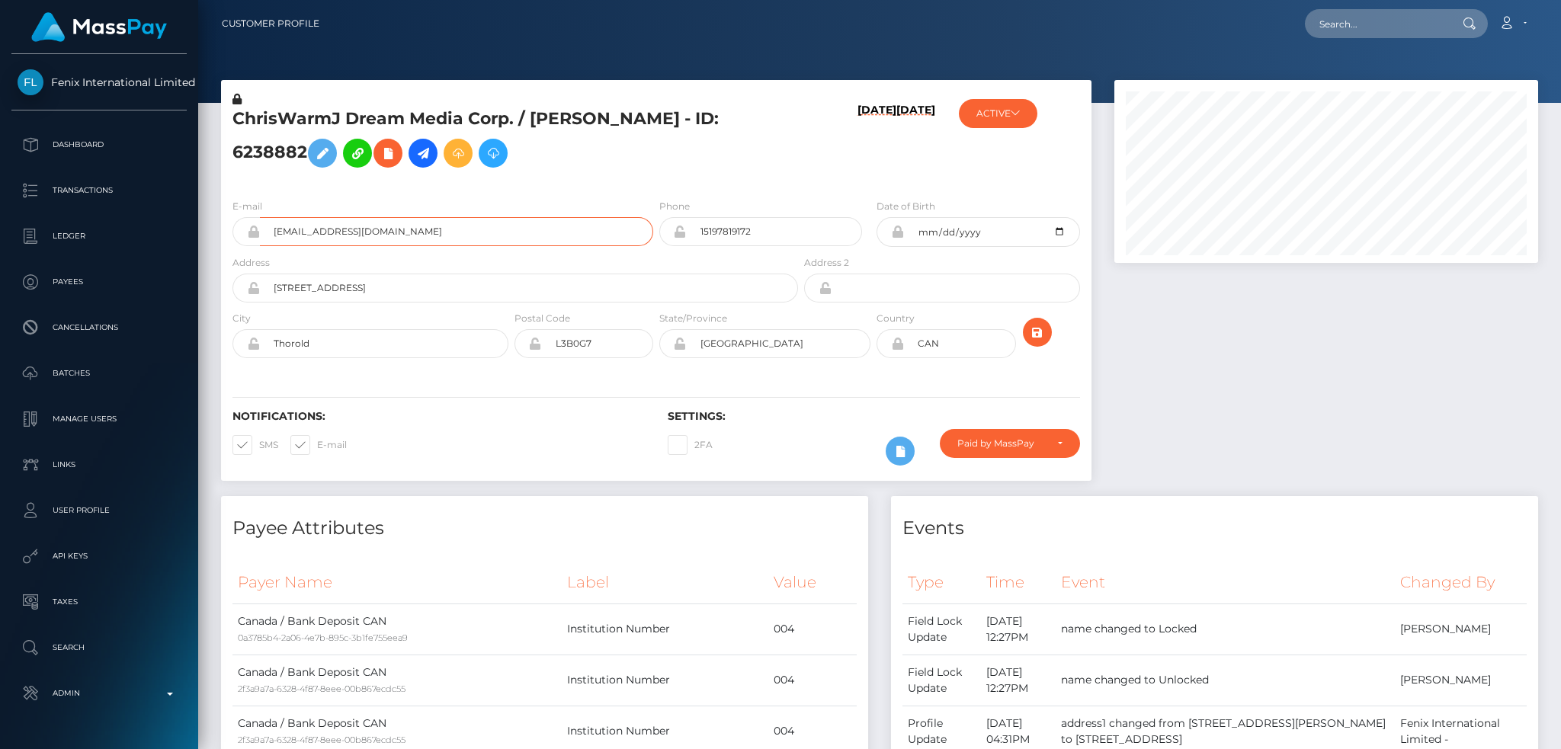
click at [415, 231] on input "[EMAIL_ADDRESS][DOMAIN_NAME]" at bounding box center [456, 231] width 393 height 29
click at [1358, 24] on input "text" at bounding box center [1376, 23] width 143 height 29
paste input "128014121"
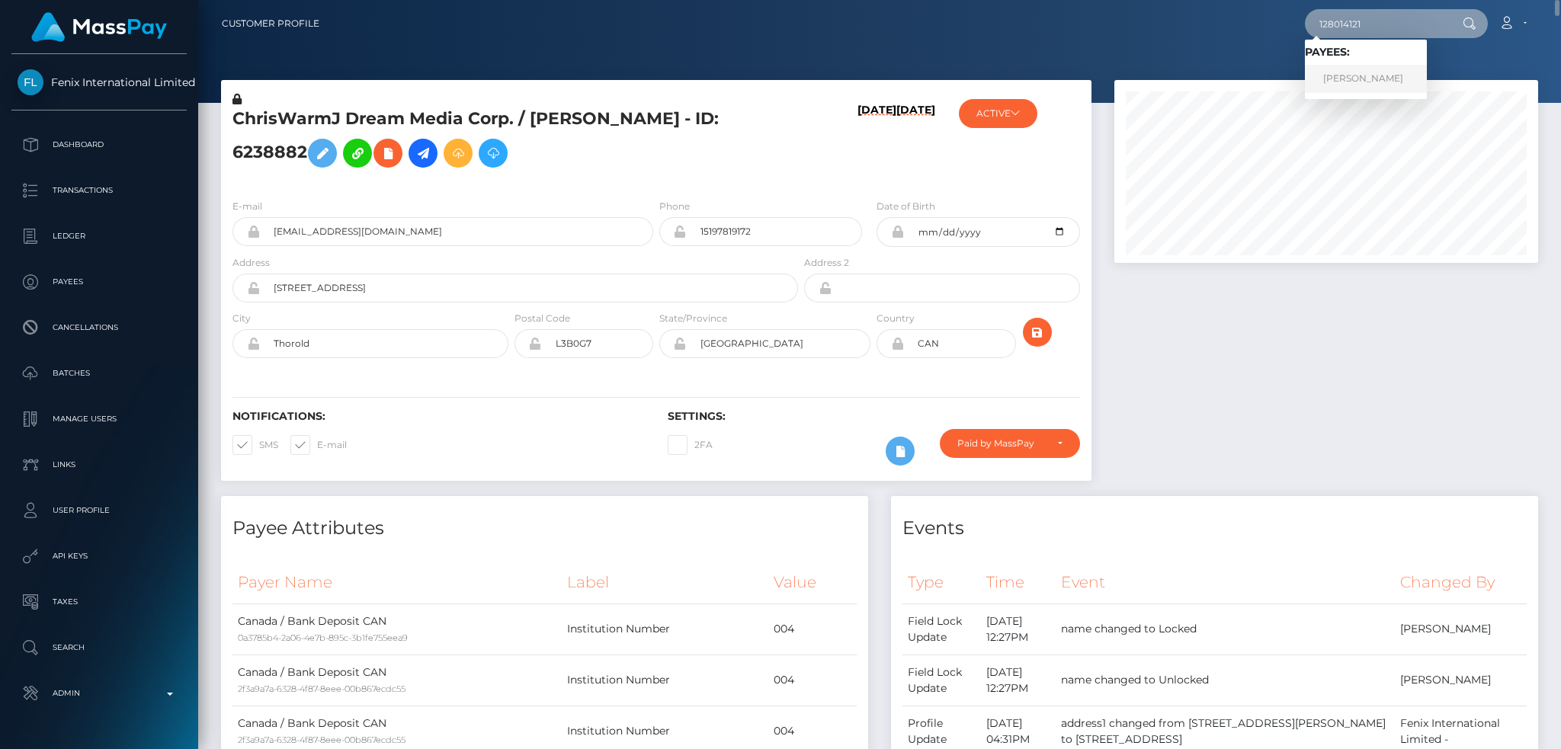
type input "128014121"
click at [1347, 70] on link "Jennifer Krys" at bounding box center [1366, 79] width 122 height 28
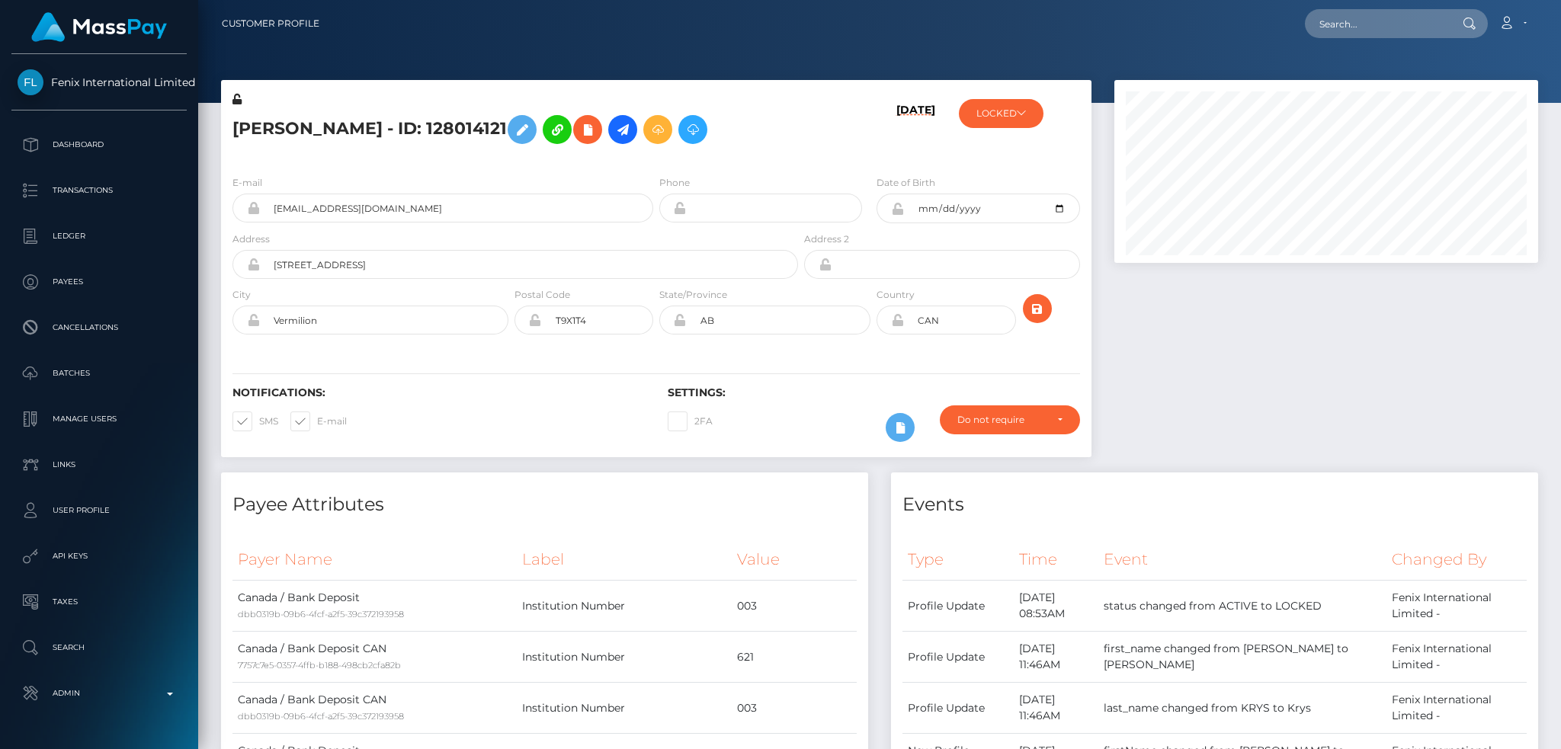
scroll to position [183, 423]
click at [320, 133] on h5 "Jennifer Krys - ID: 128014121" at bounding box center [510, 129] width 557 height 44
click at [336, 133] on h5 "Jennifer Krys - ID: 128014121" at bounding box center [510, 129] width 557 height 44
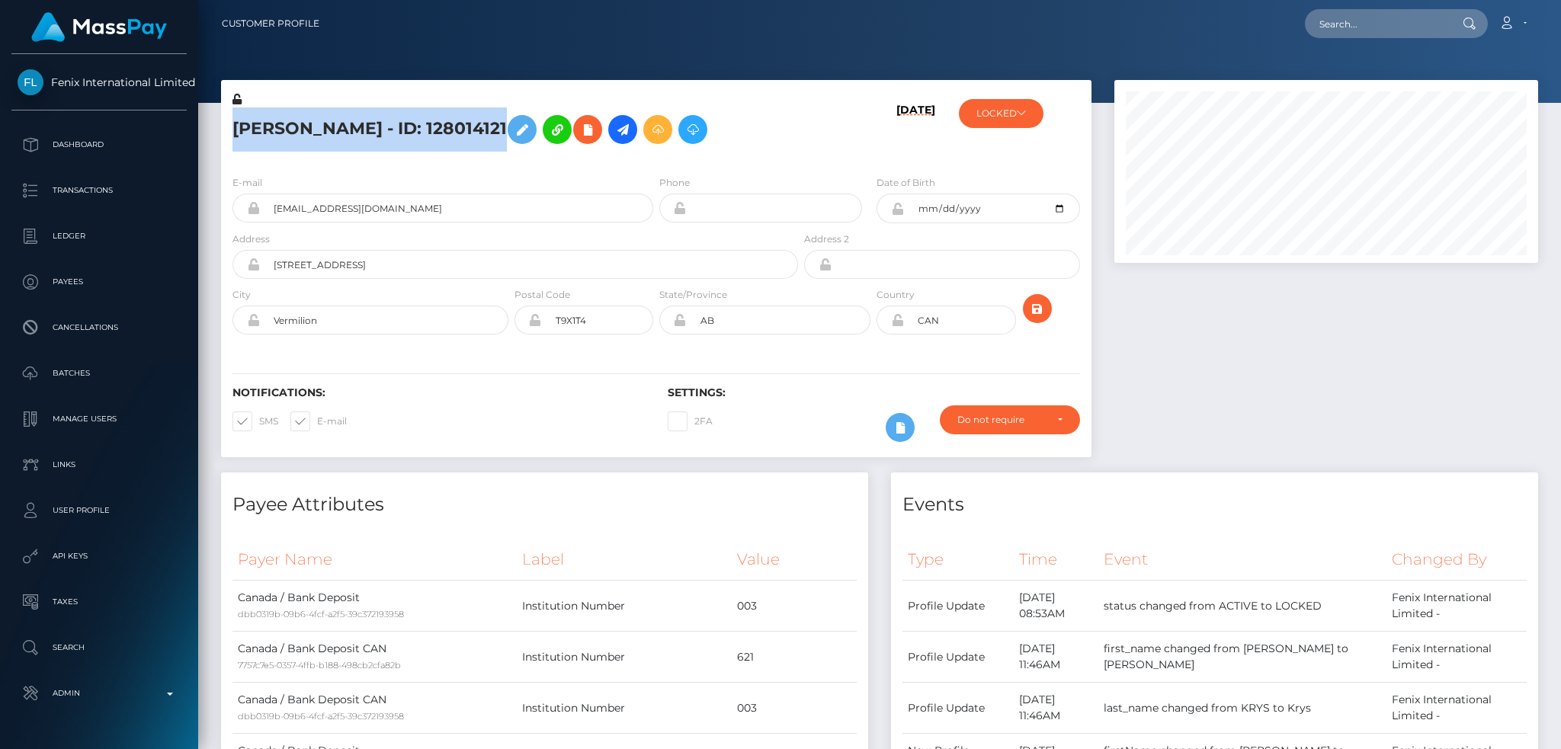
click at [335, 133] on h5 "Jennifer Krys - ID: 128014121" at bounding box center [510, 129] width 557 height 44
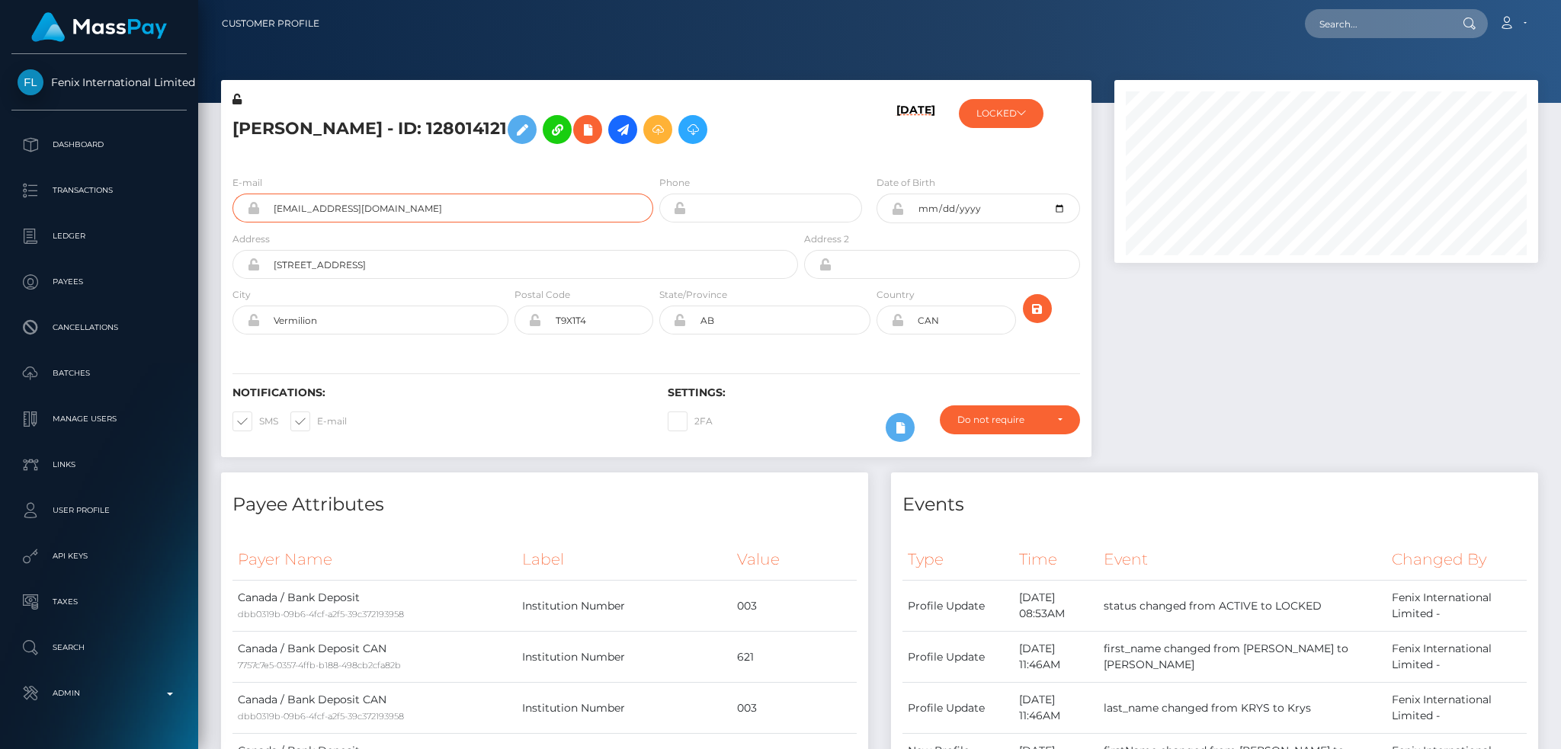
click at [454, 206] on input "she.believed0804@gmail.com" at bounding box center [456, 208] width 393 height 29
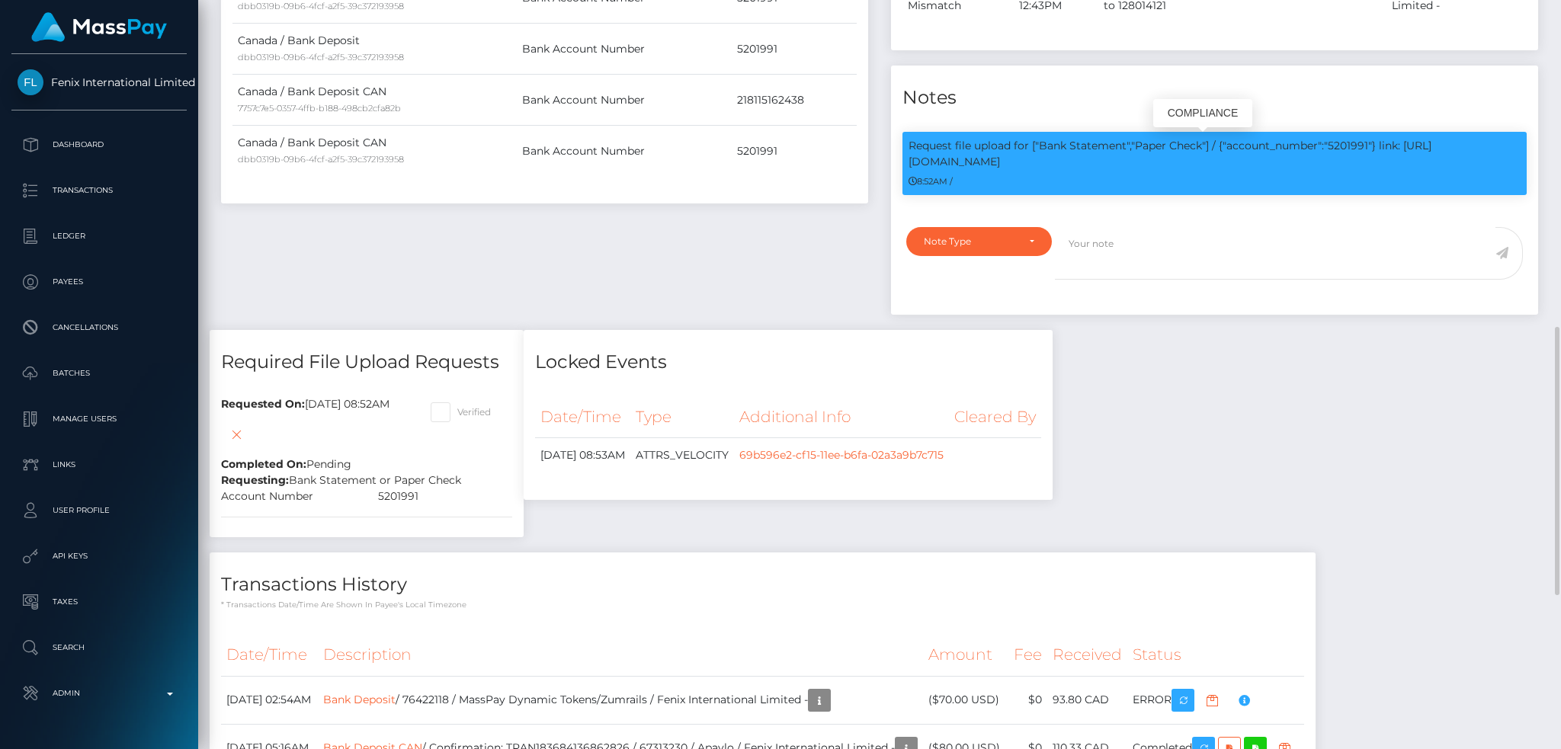
click at [1334, 141] on p "Request file upload for ["Bank Statement","Paper Check"] / {"account_number":"5…" at bounding box center [1214, 154] width 612 height 32
click at [1346, 146] on p "Request file upload for ["Bank Statement","Paper Check"] / {"account_number":"5…" at bounding box center [1214, 154] width 612 height 32
copy p "5201991"
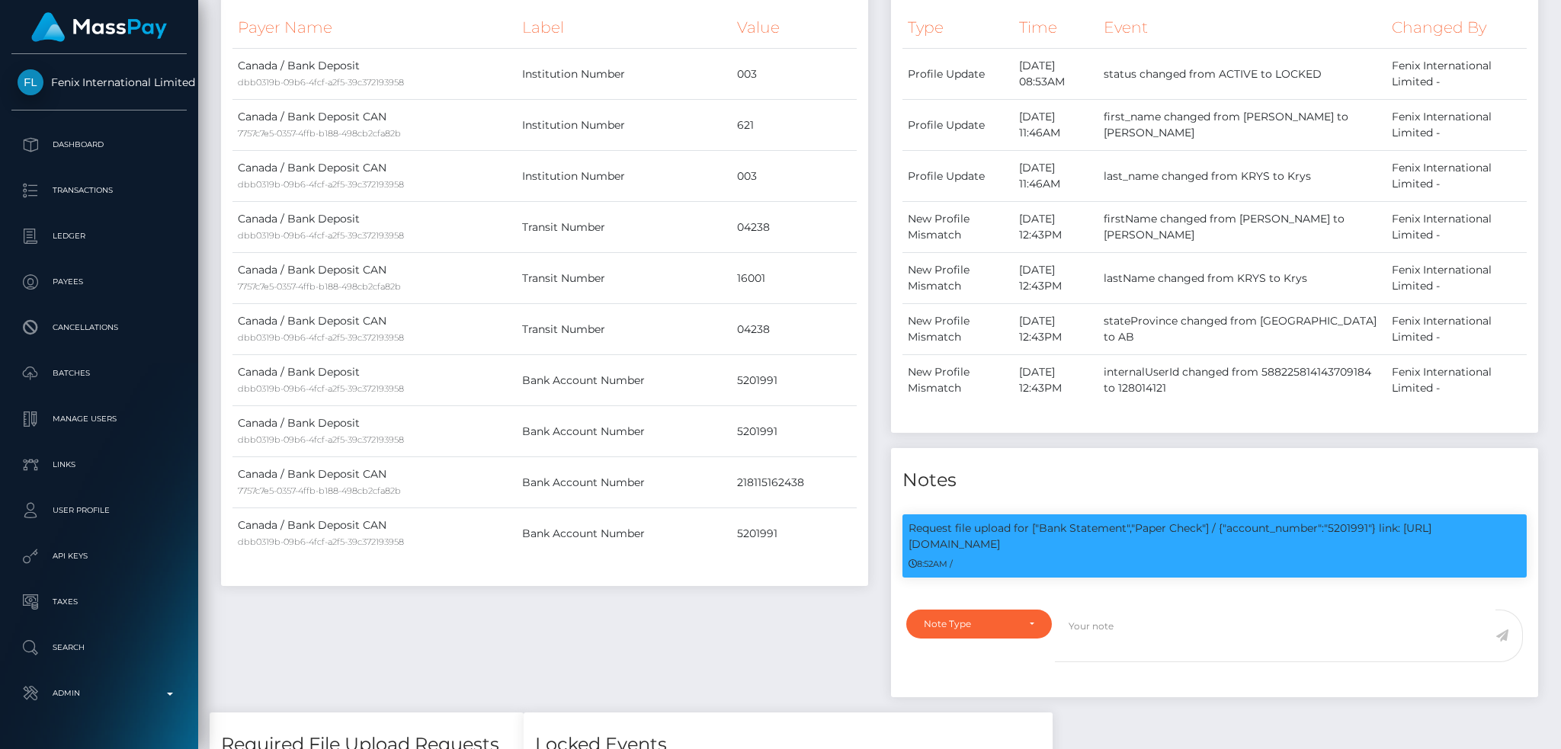
scroll to position [0, 0]
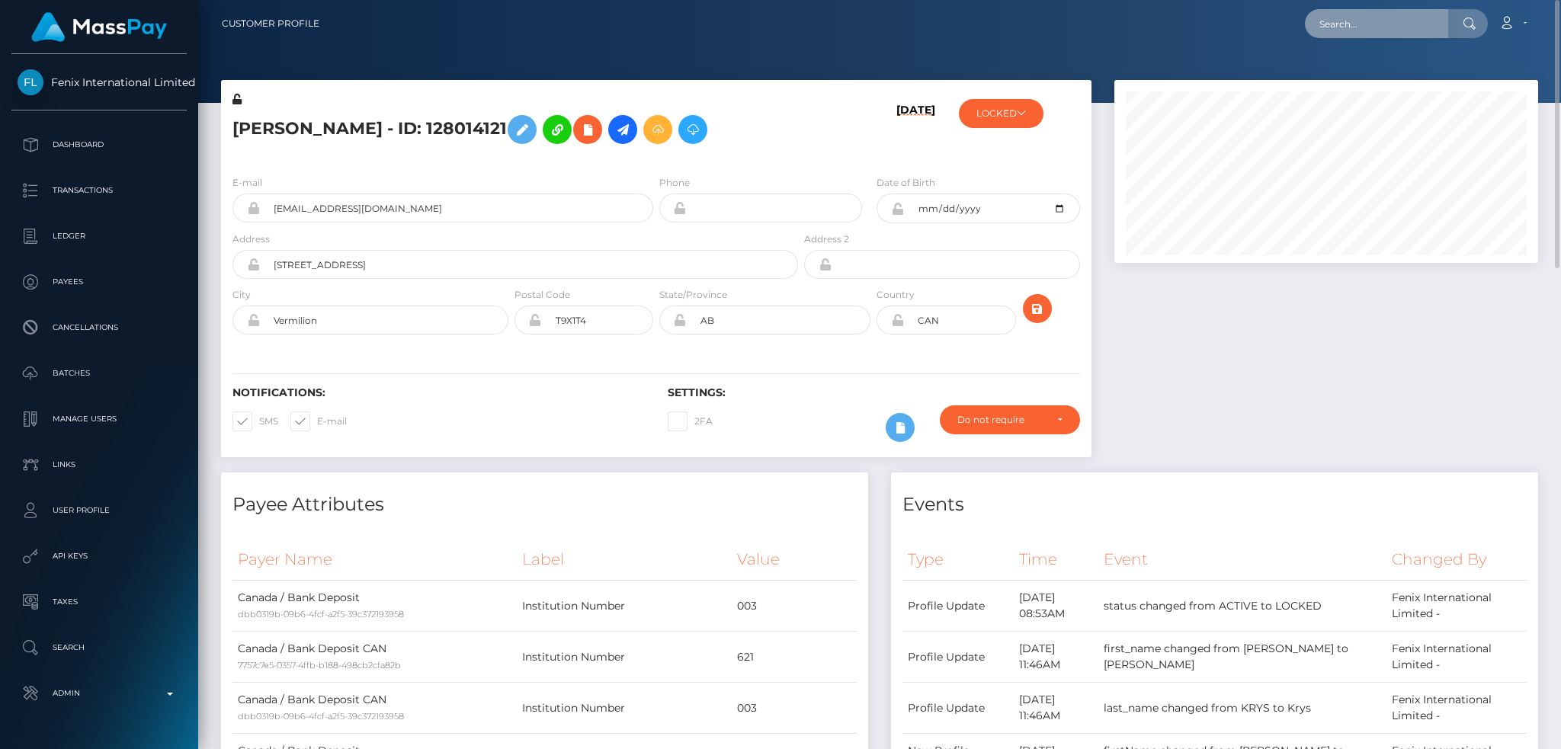
click at [1354, 24] on input "text" at bounding box center [1376, 23] width 143 height 29
paste input "138667026"
type input "138667026"
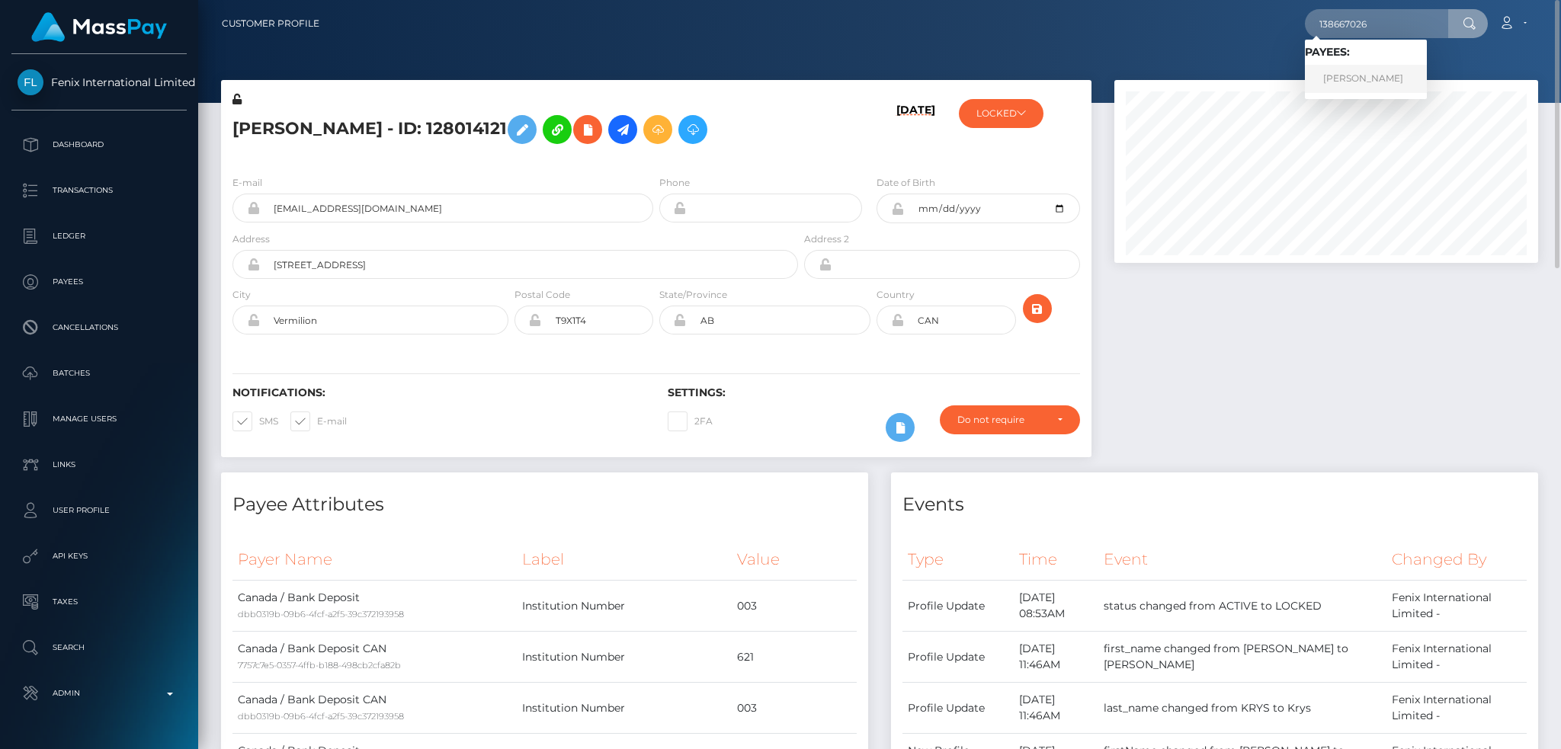
click at [1397, 78] on link "HOAI ANH TRAN" at bounding box center [1366, 79] width 122 height 28
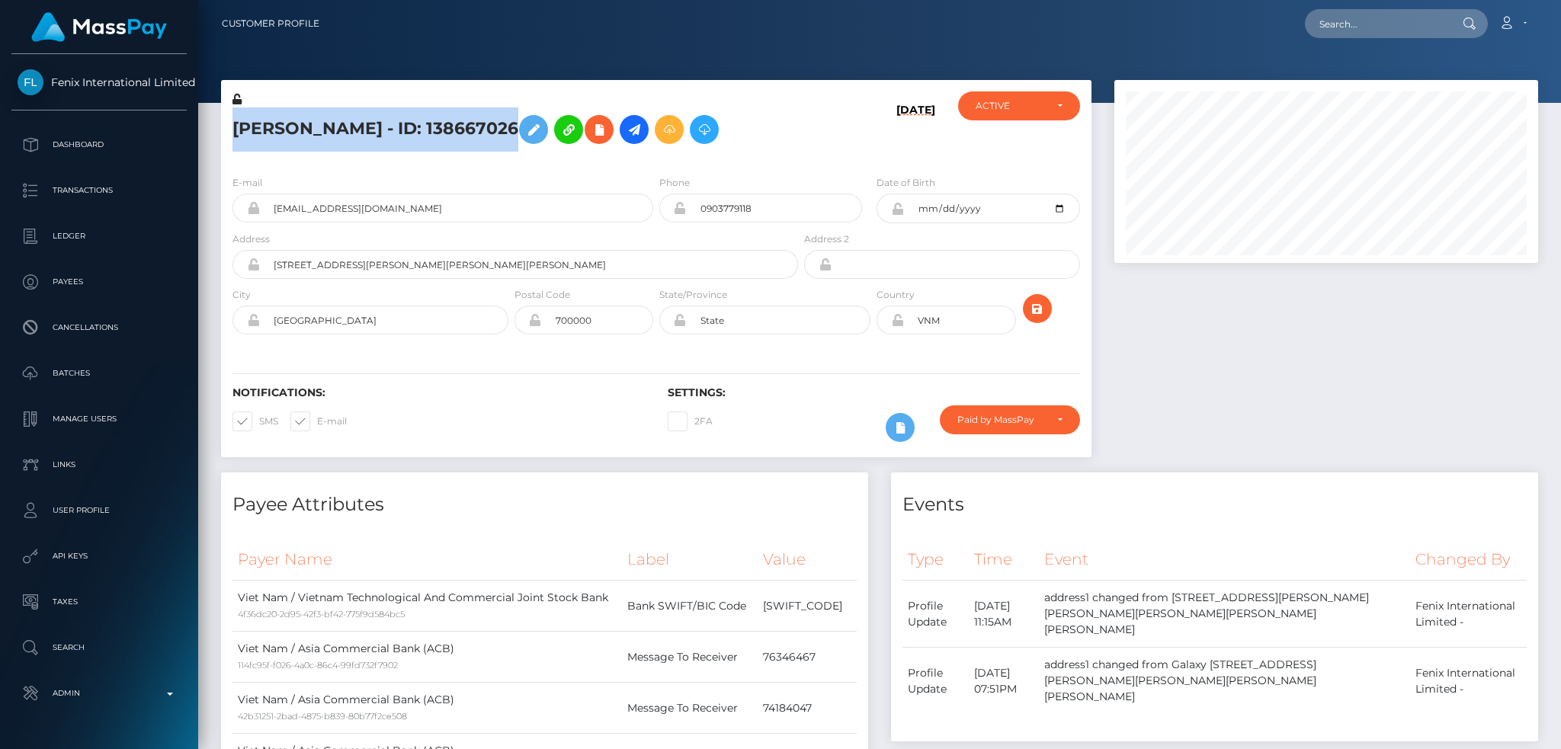
scroll to position [183, 423]
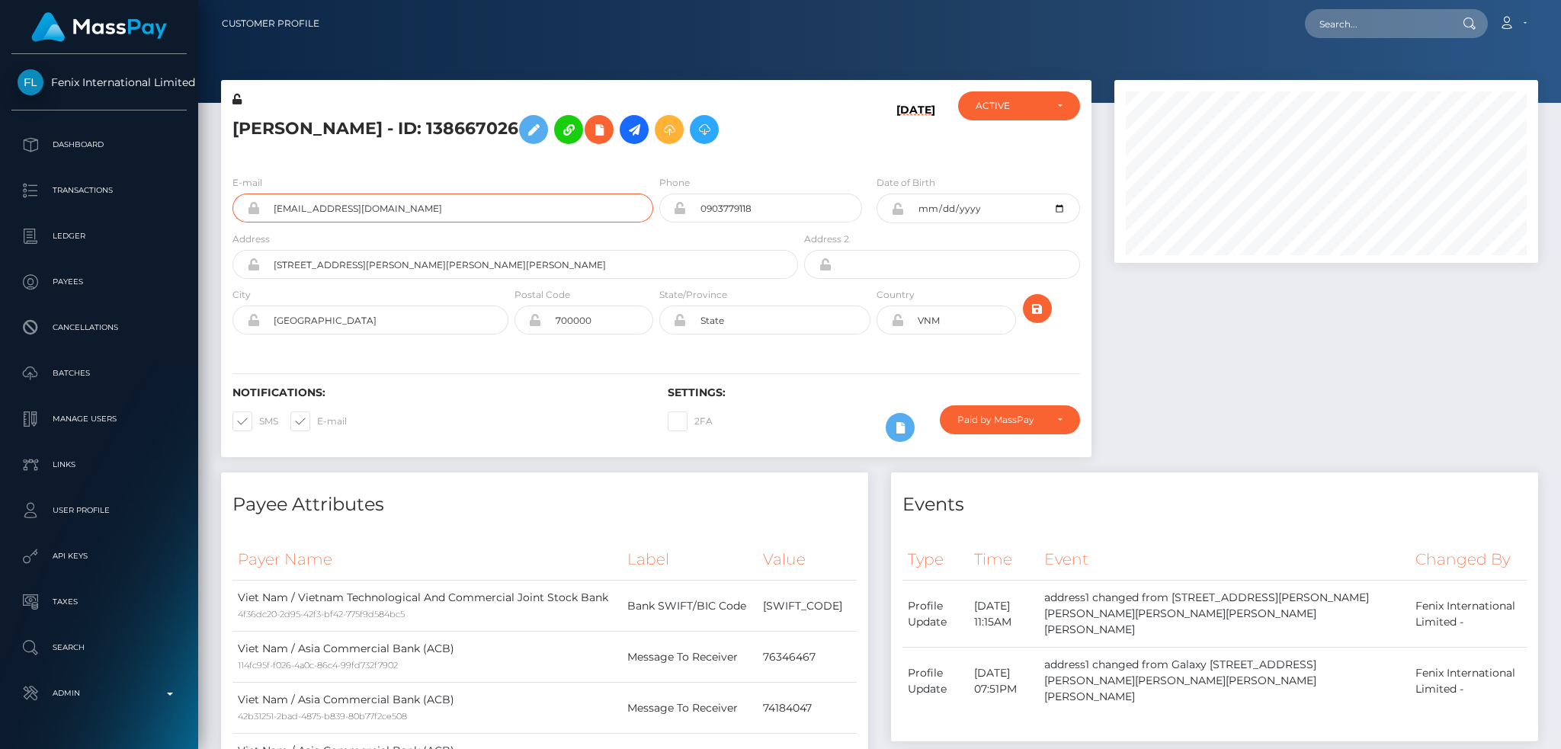
click at [450, 220] on input "[EMAIL_ADDRESS][DOMAIN_NAME]" at bounding box center [456, 208] width 393 height 29
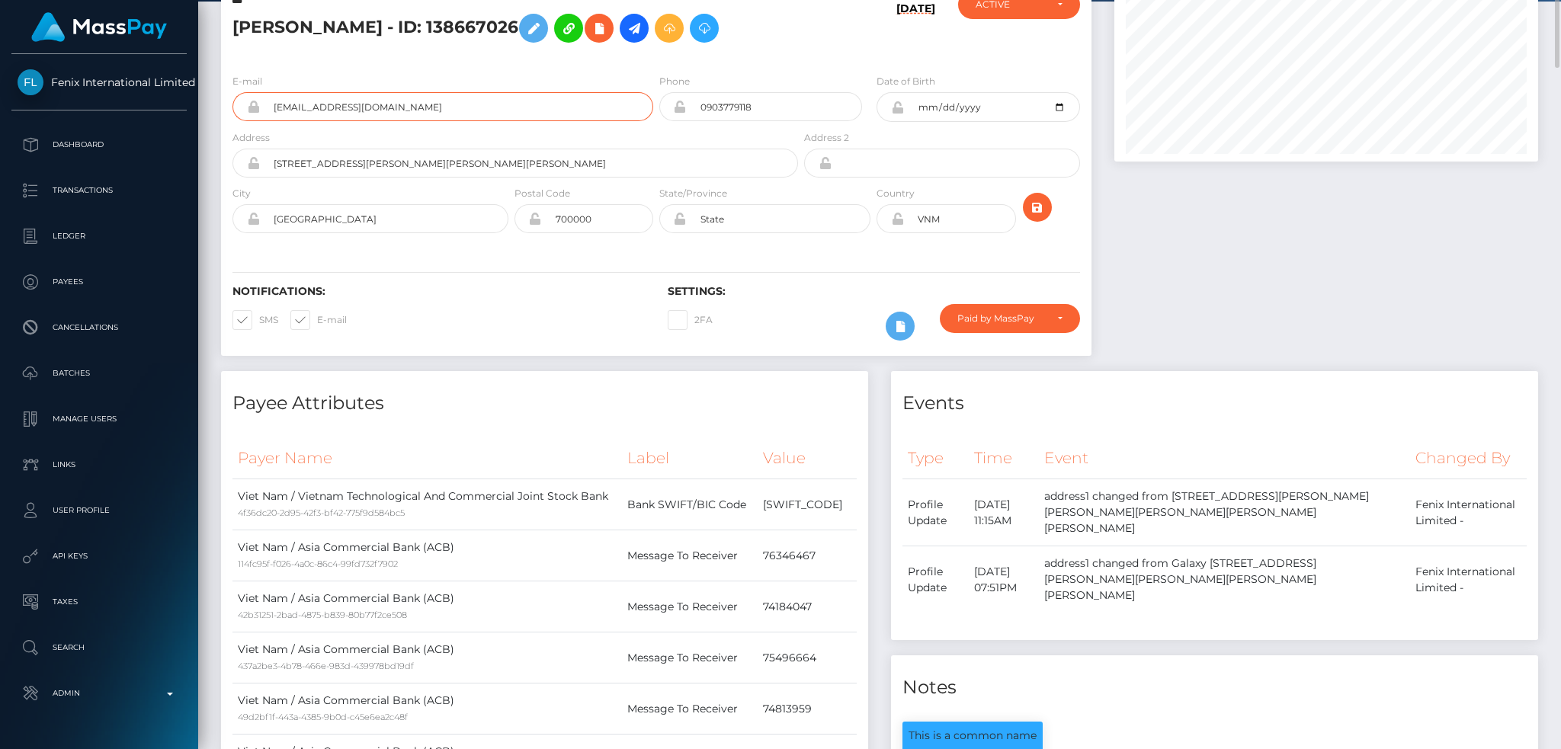
scroll to position [0, 0]
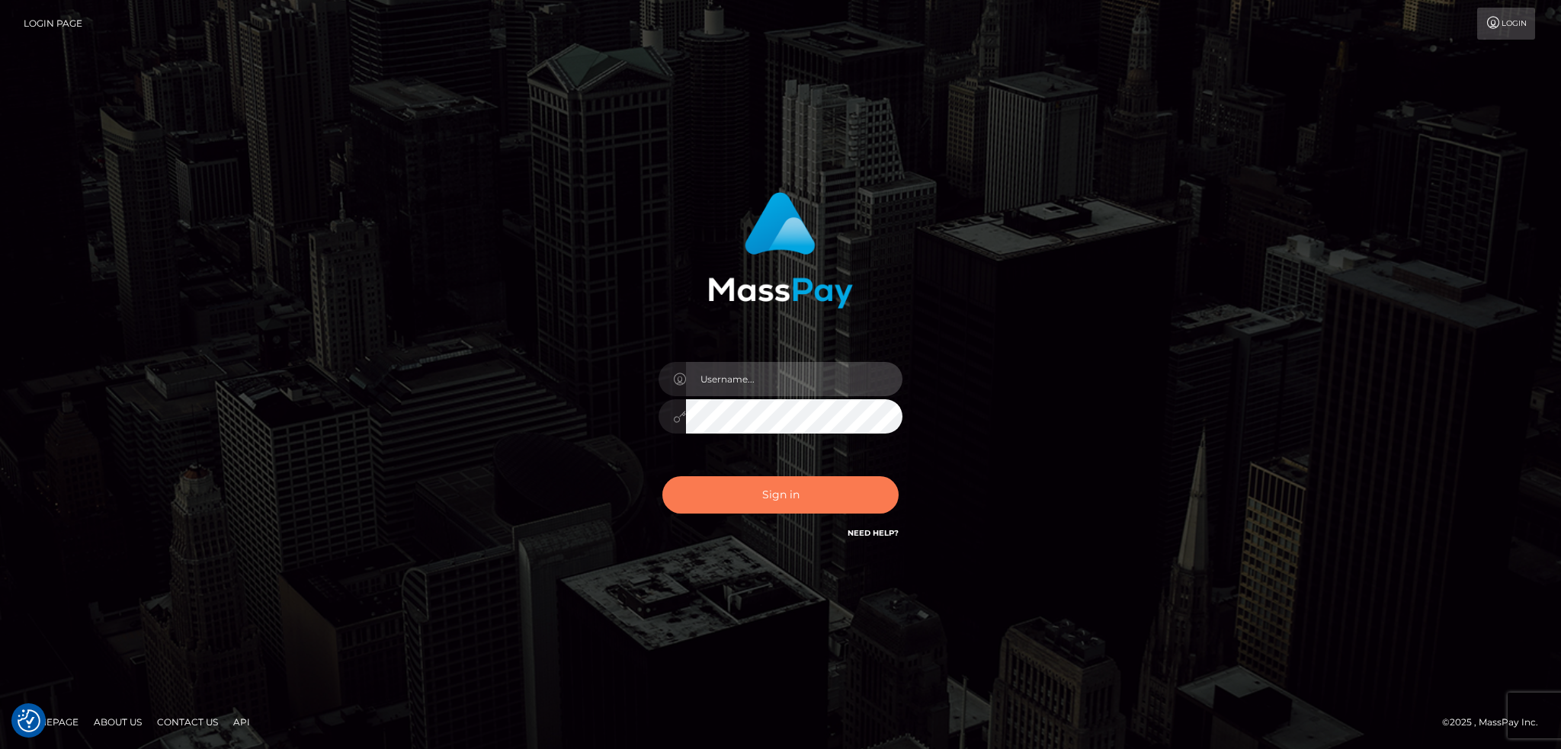
type input "alexstef"
click at [778, 501] on button "Sign in" at bounding box center [780, 494] width 236 height 37
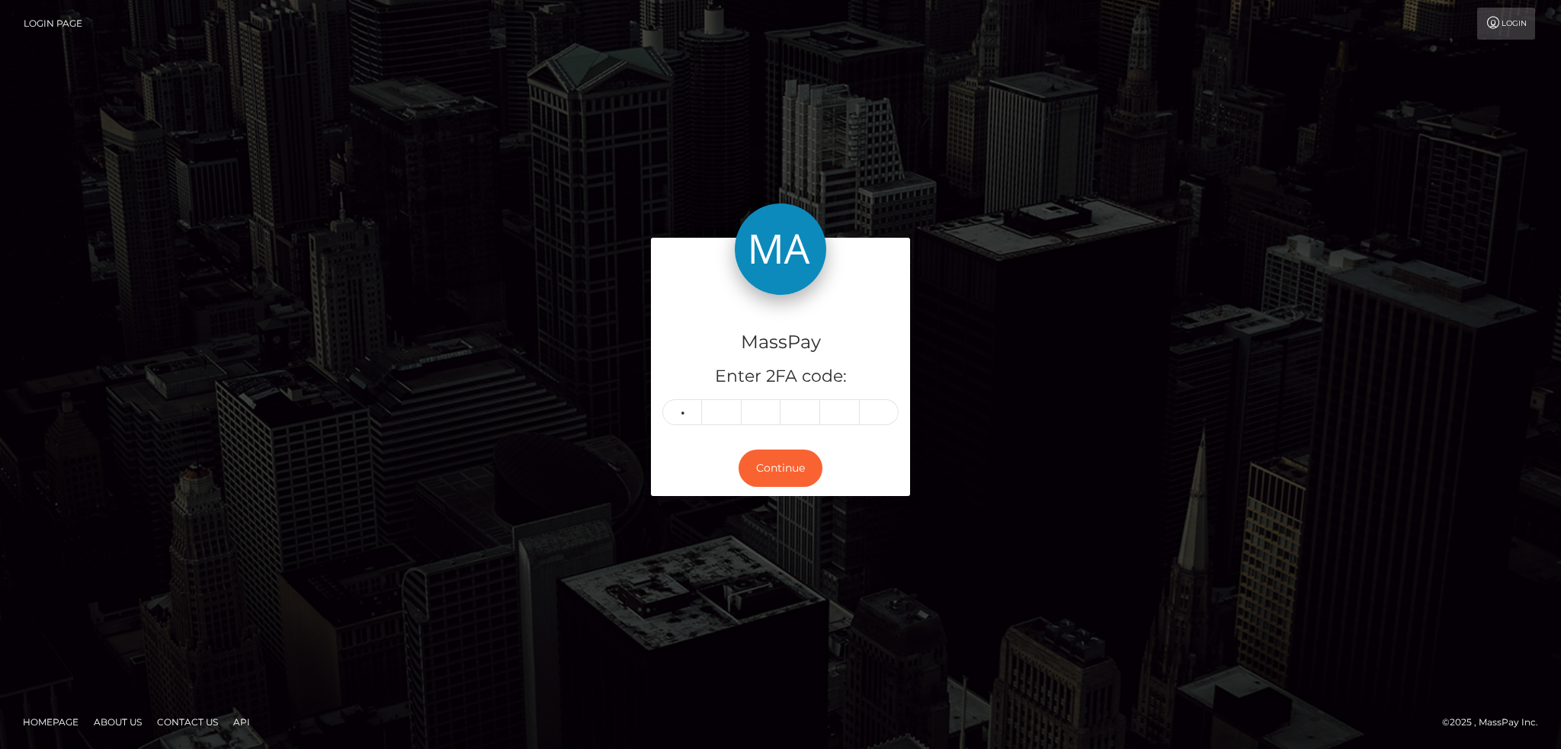
type input "6"
type input "1"
type input "3"
type input "5"
type input "8"
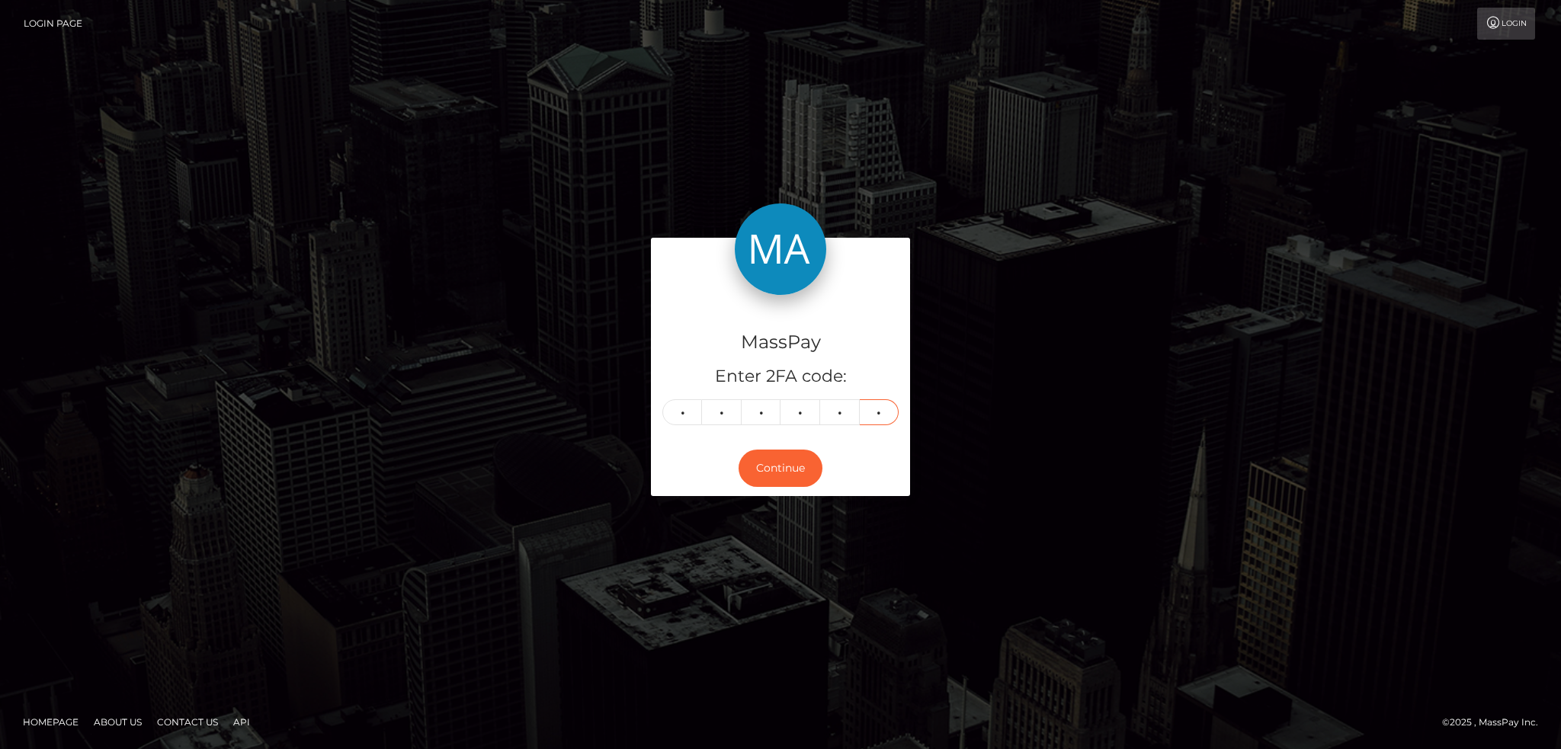
type input "4"
